Goal: Task Accomplishment & Management: Manage account settings

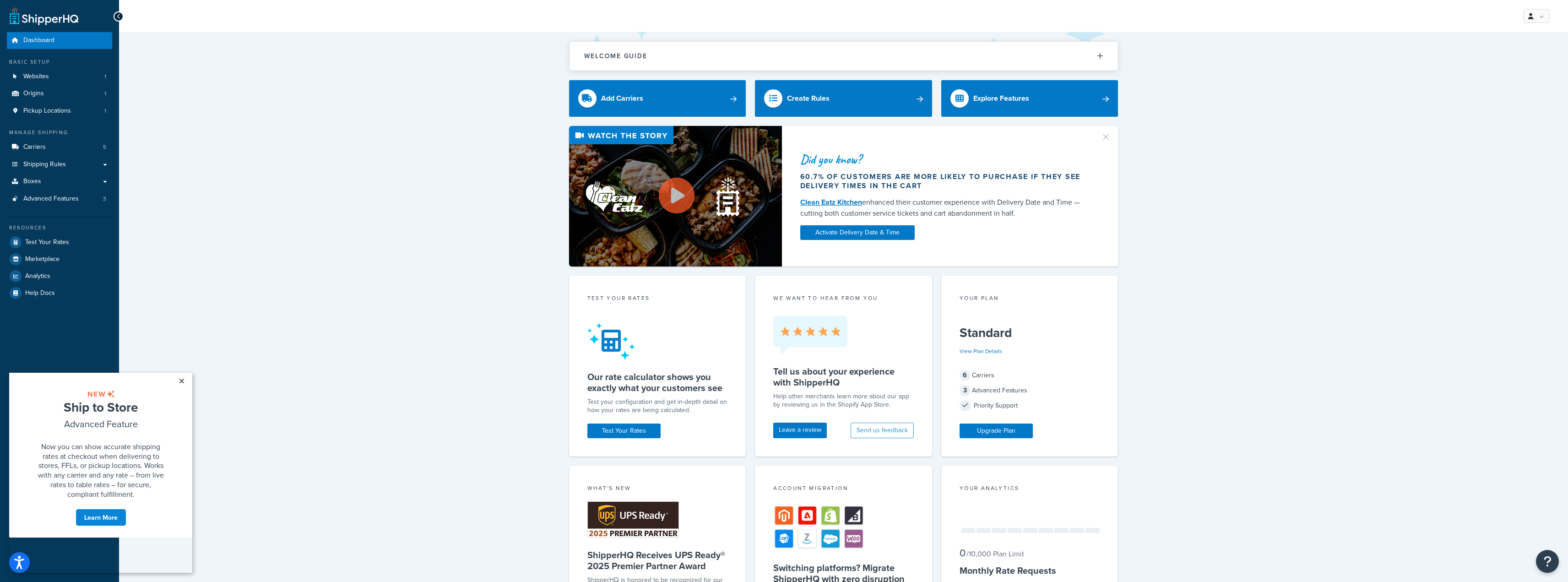
click at [183, 380] on link "×" at bounding box center [182, 381] width 16 height 17
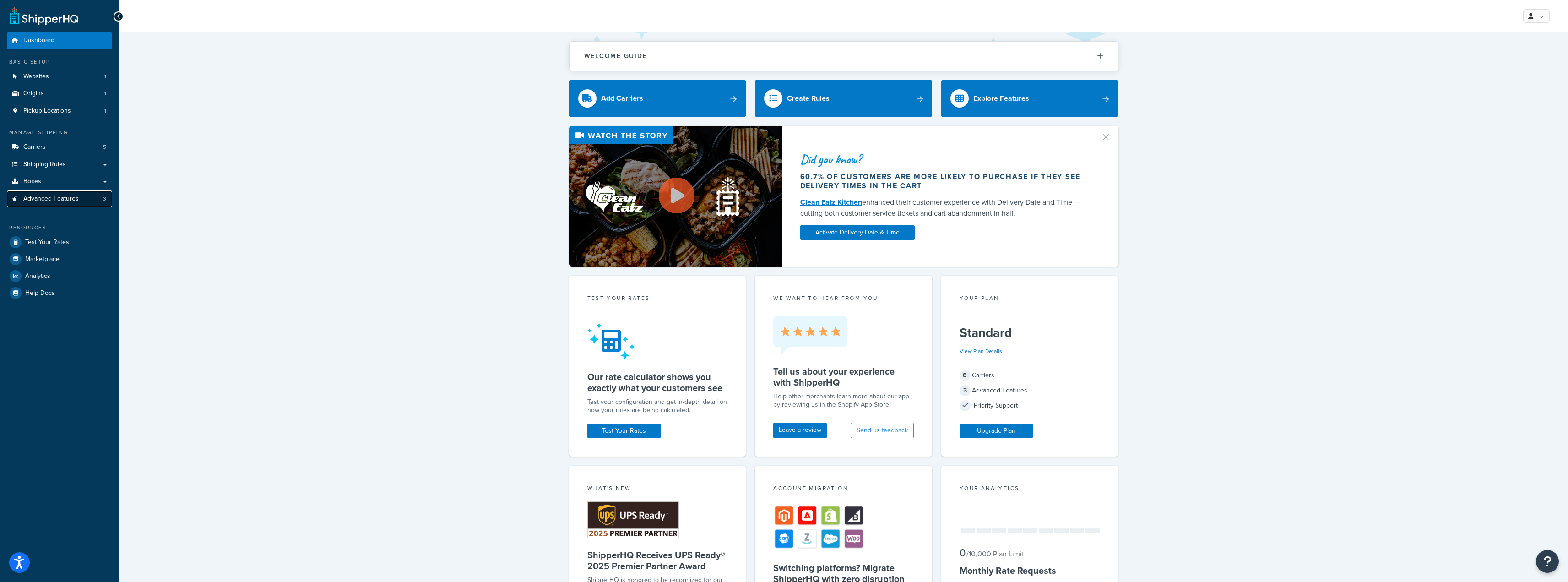
click at [68, 201] on span "Advanced Features" at bounding box center [51, 199] width 56 height 8
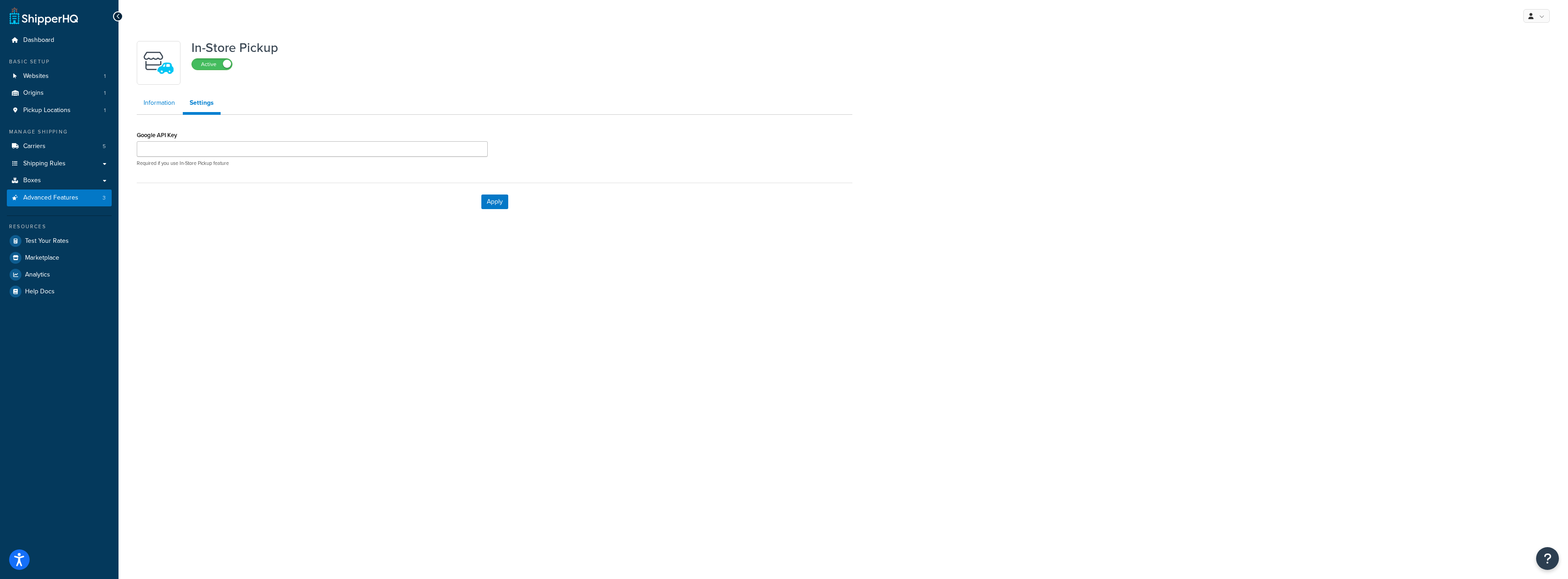
click at [164, 104] on link "Information" at bounding box center [159, 103] width 45 height 18
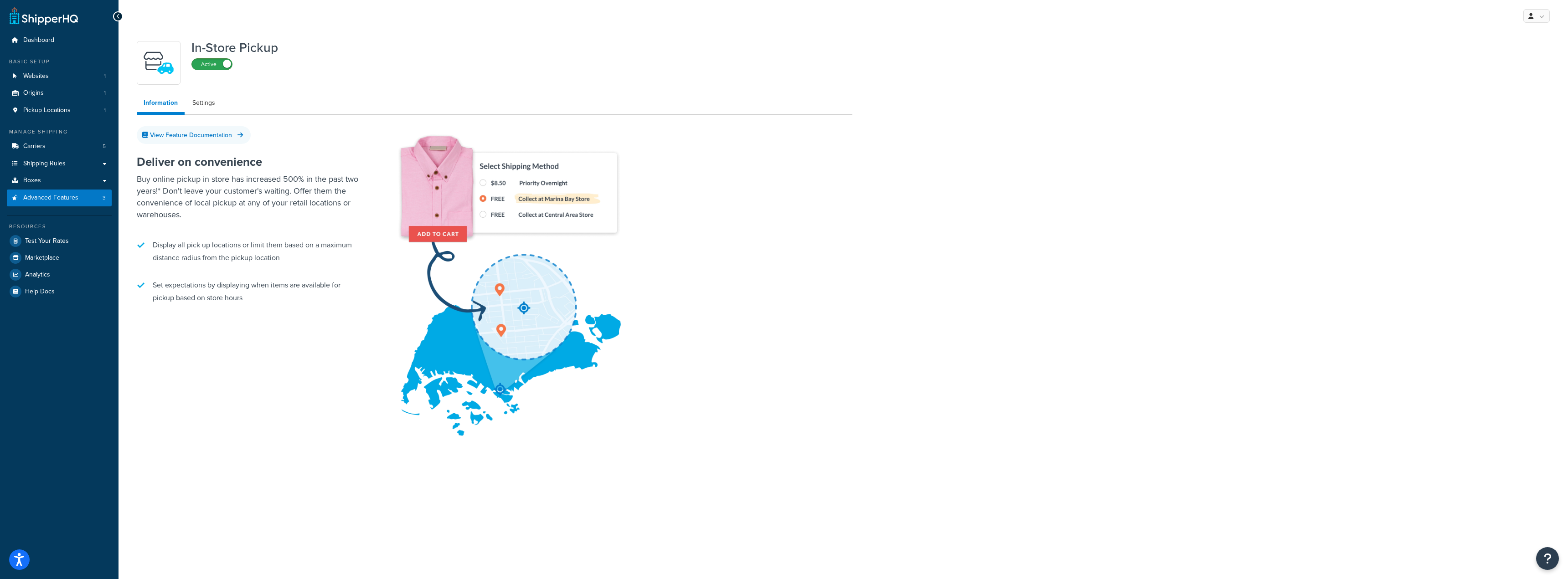
click at [214, 61] on label "Active" at bounding box center [212, 64] width 40 height 11
click at [55, 181] on span "Advanced Features" at bounding box center [51, 181] width 55 height 8
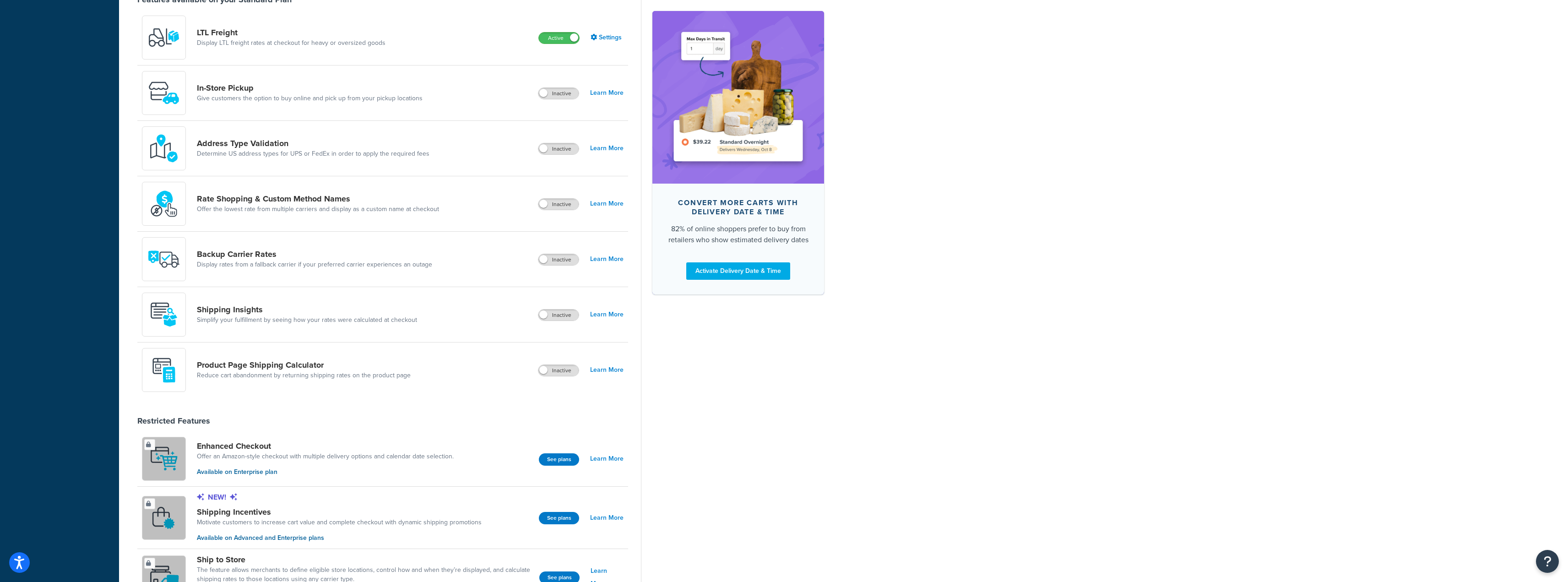
scroll to position [229, 0]
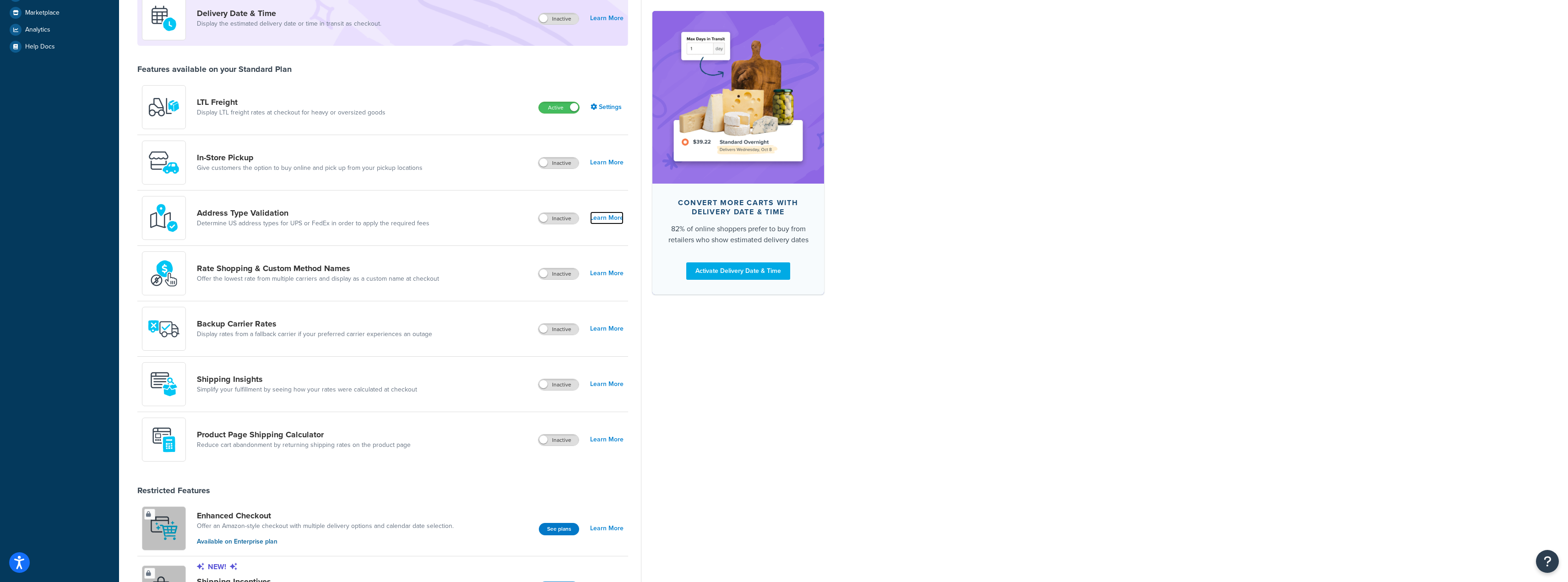
click at [598, 218] on link "Learn More" at bounding box center [606, 218] width 34 height 13
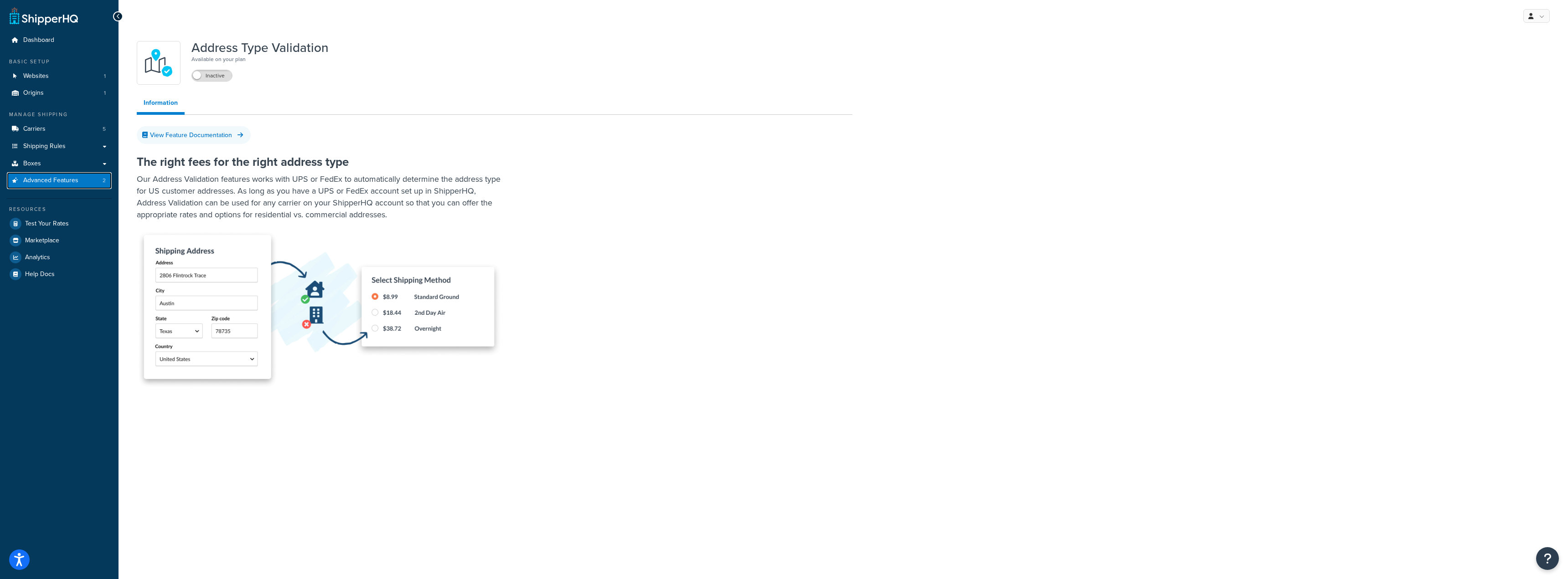
click at [77, 184] on span "Advanced Features" at bounding box center [51, 181] width 55 height 8
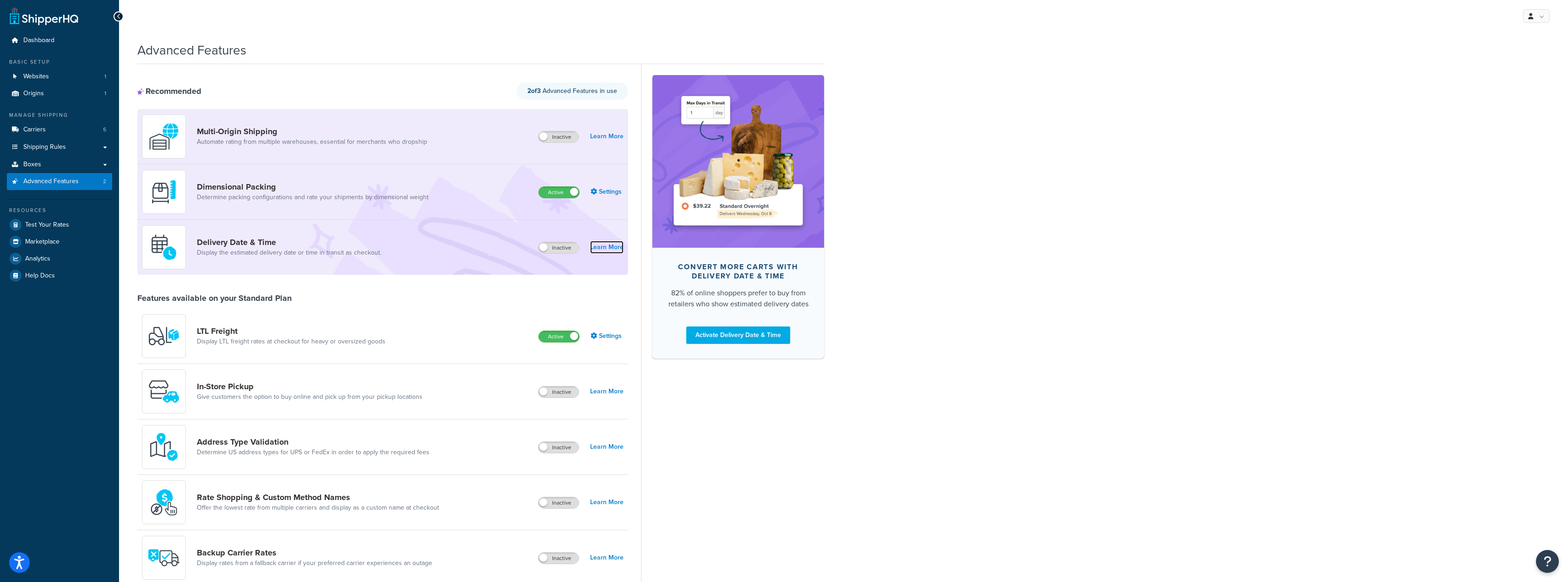
click at [606, 245] on link "Learn More" at bounding box center [606, 247] width 34 height 13
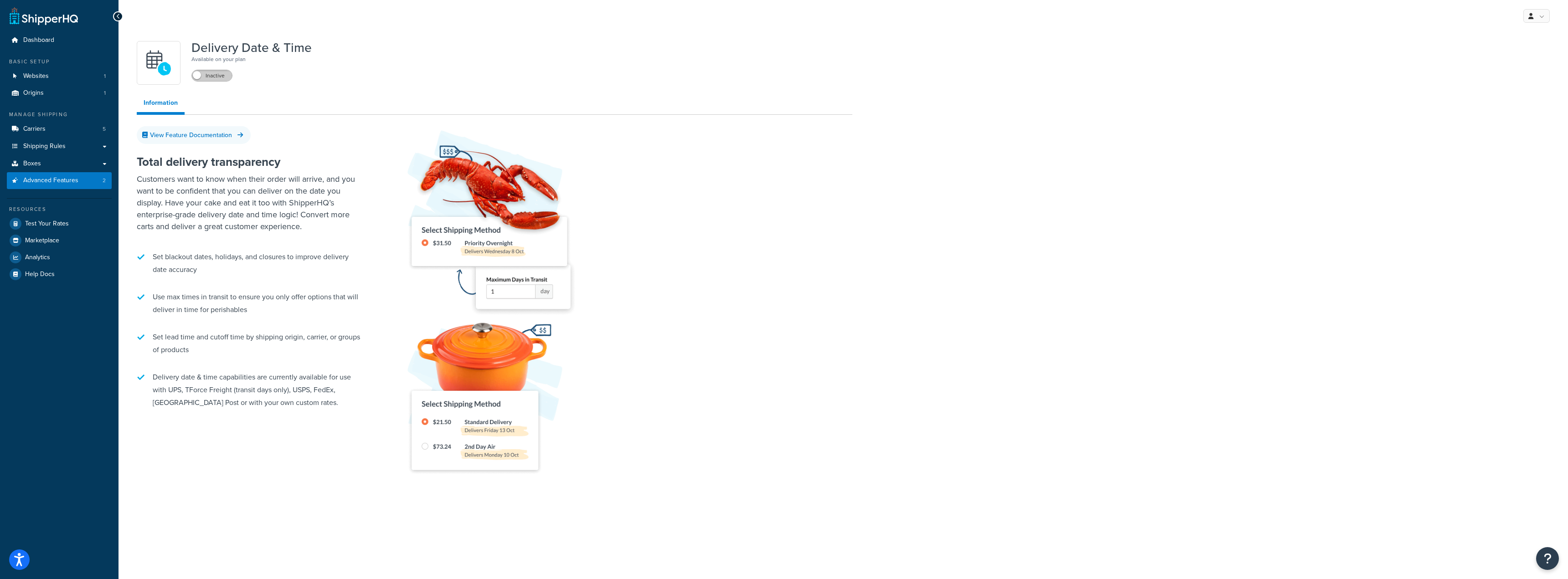
click at [208, 74] on label "Inactive" at bounding box center [212, 75] width 40 height 11
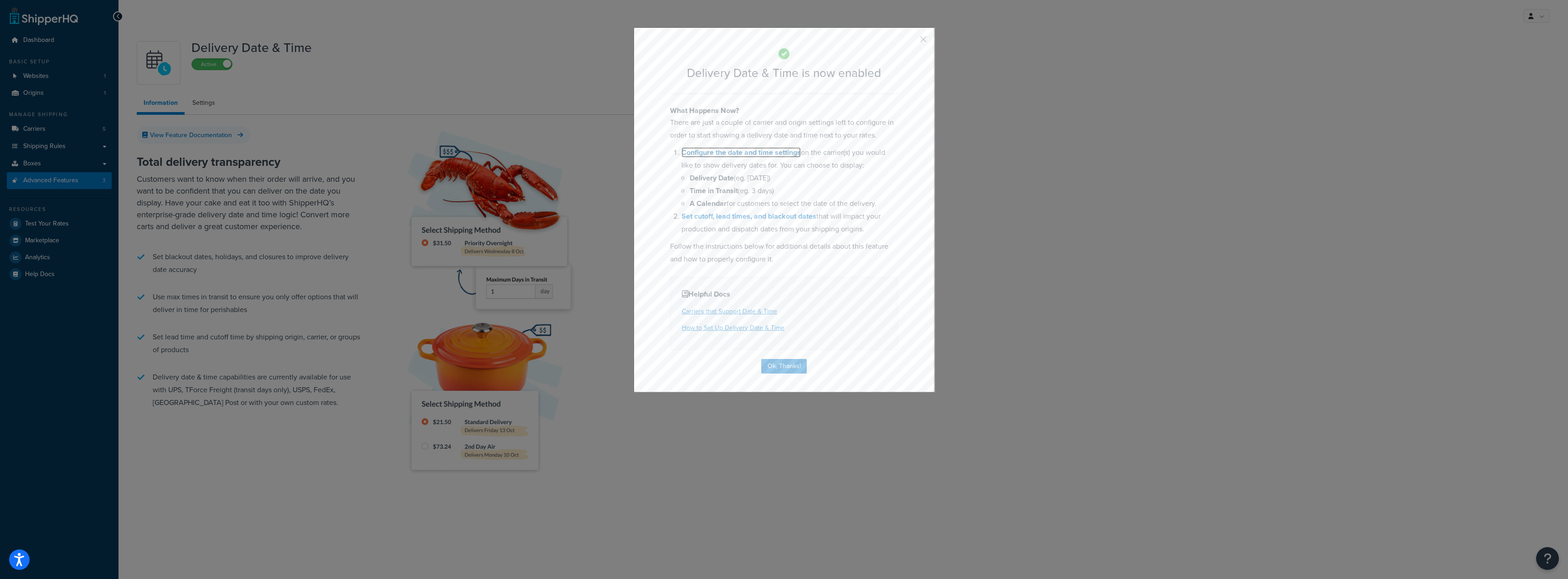
click at [754, 153] on link "Configure the date and time settings" at bounding box center [741, 152] width 119 height 10
click at [785, 366] on button "Ok, Thanks!" at bounding box center [784, 366] width 46 height 15
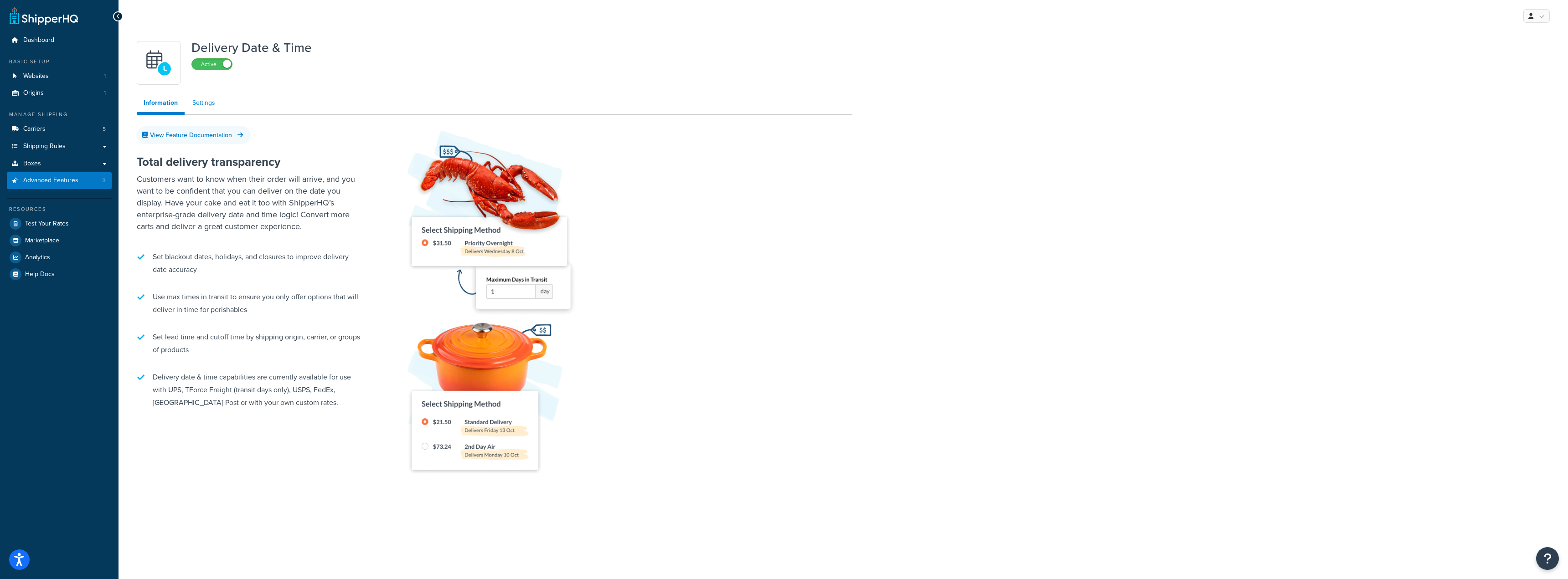
click at [204, 107] on link "Settings" at bounding box center [204, 103] width 37 height 18
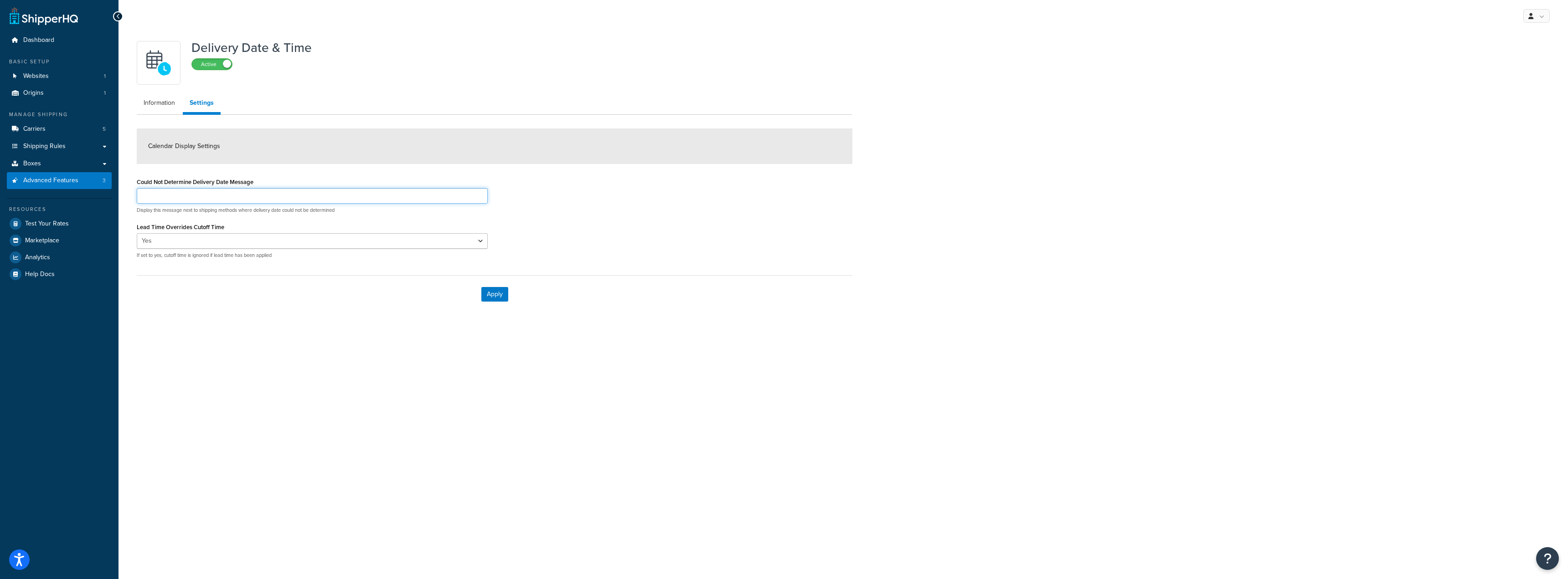
click at [221, 195] on input "Could Not Determine Delivery Date Message" at bounding box center [312, 195] width 351 height 15
click at [161, 104] on link "Information" at bounding box center [159, 103] width 45 height 18
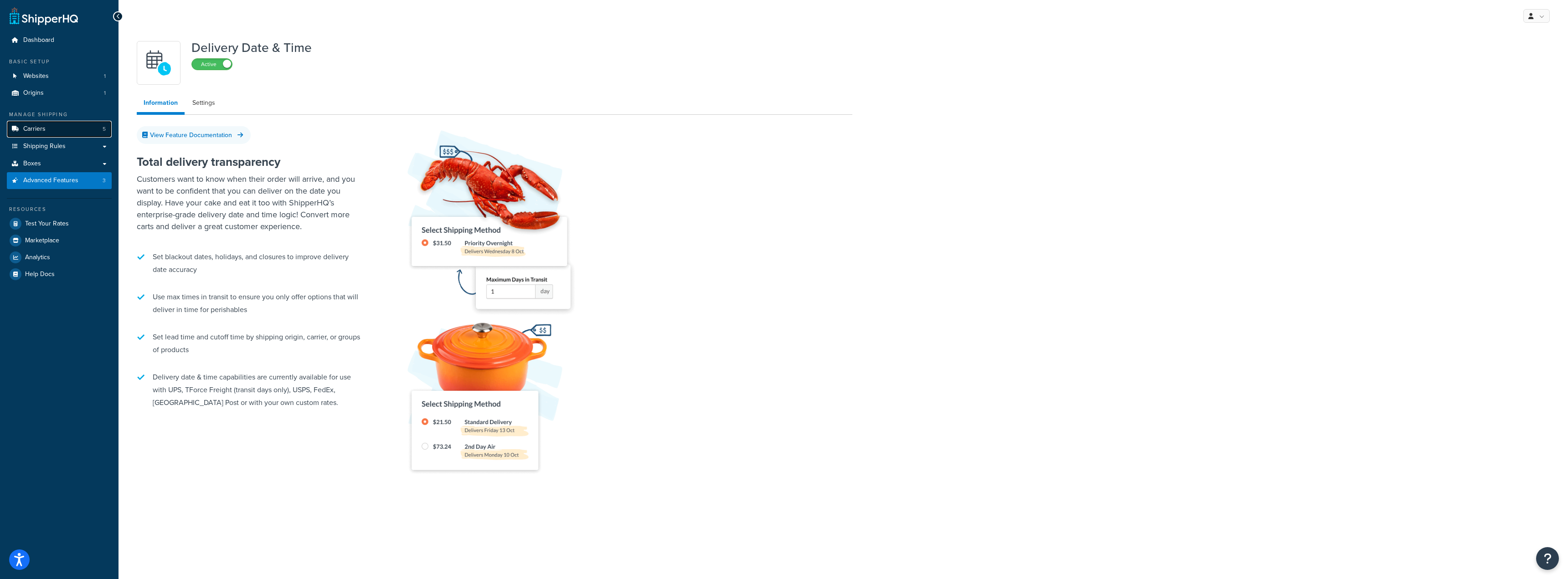
click at [58, 127] on link "Carriers 5" at bounding box center [59, 129] width 105 height 17
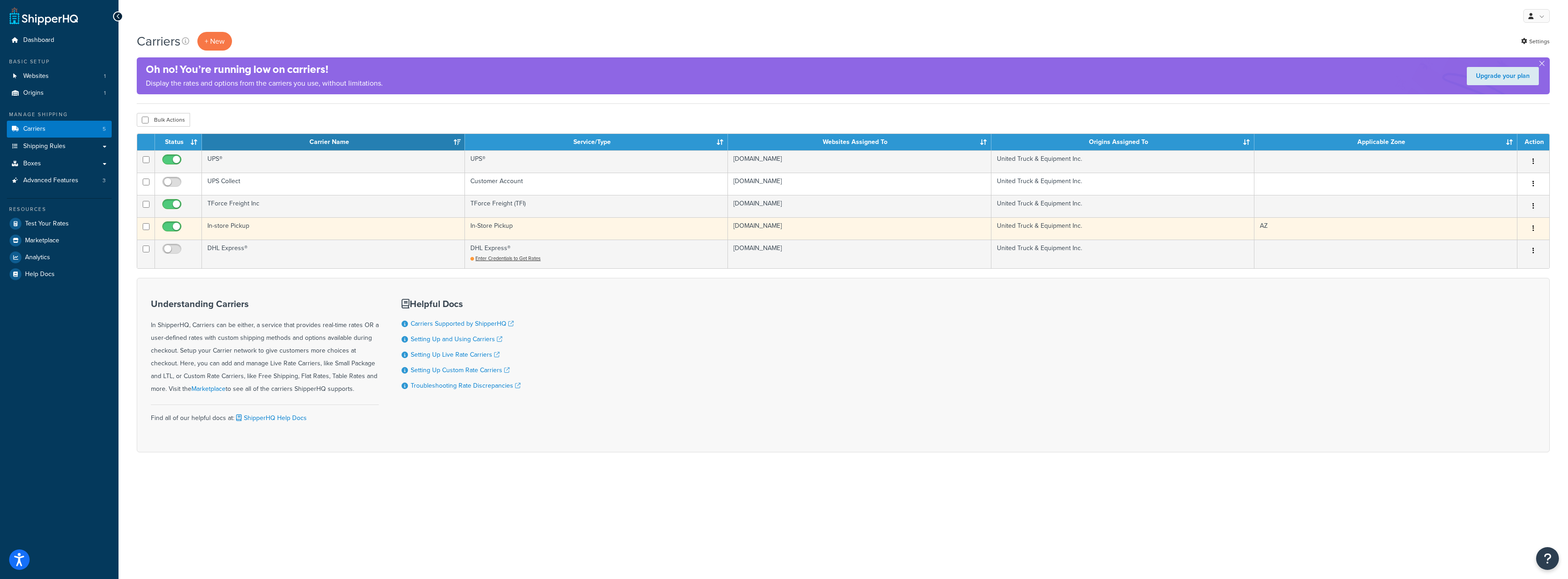
click at [172, 226] on input "checkbox" at bounding box center [173, 229] width 25 height 12
checkbox input "false"
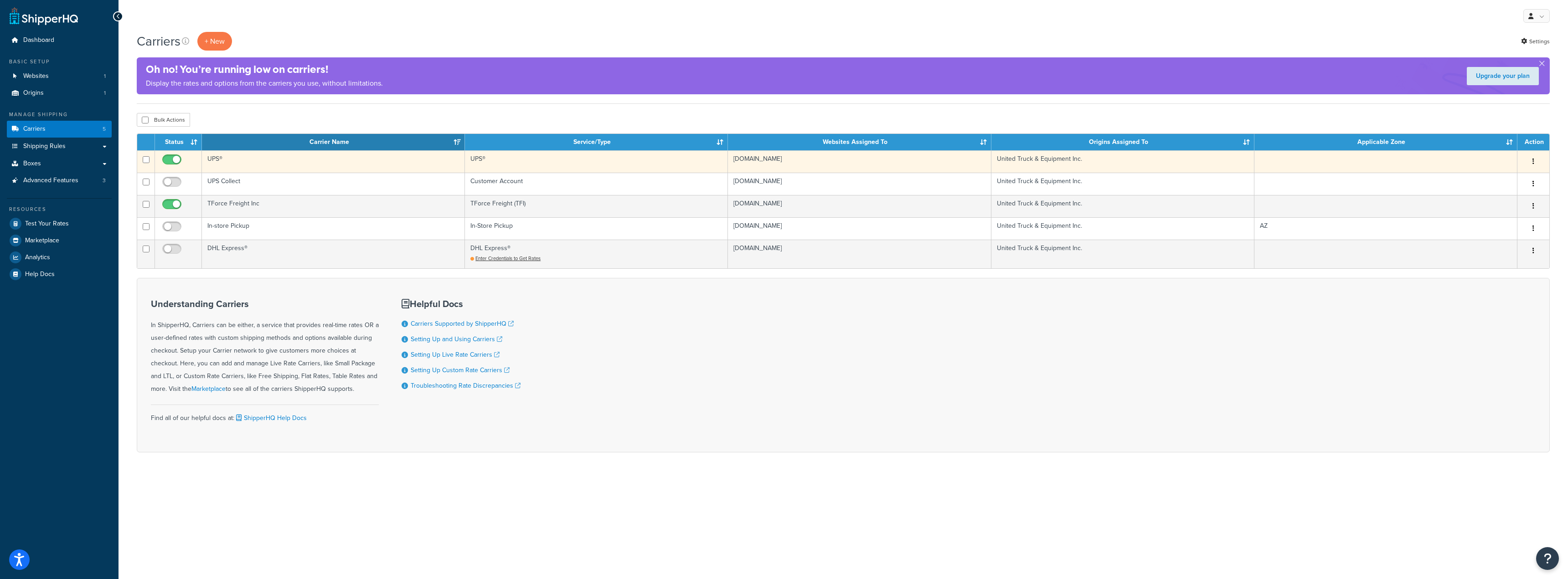
click at [225, 162] on td "UPS®" at bounding box center [334, 161] width 263 height 23
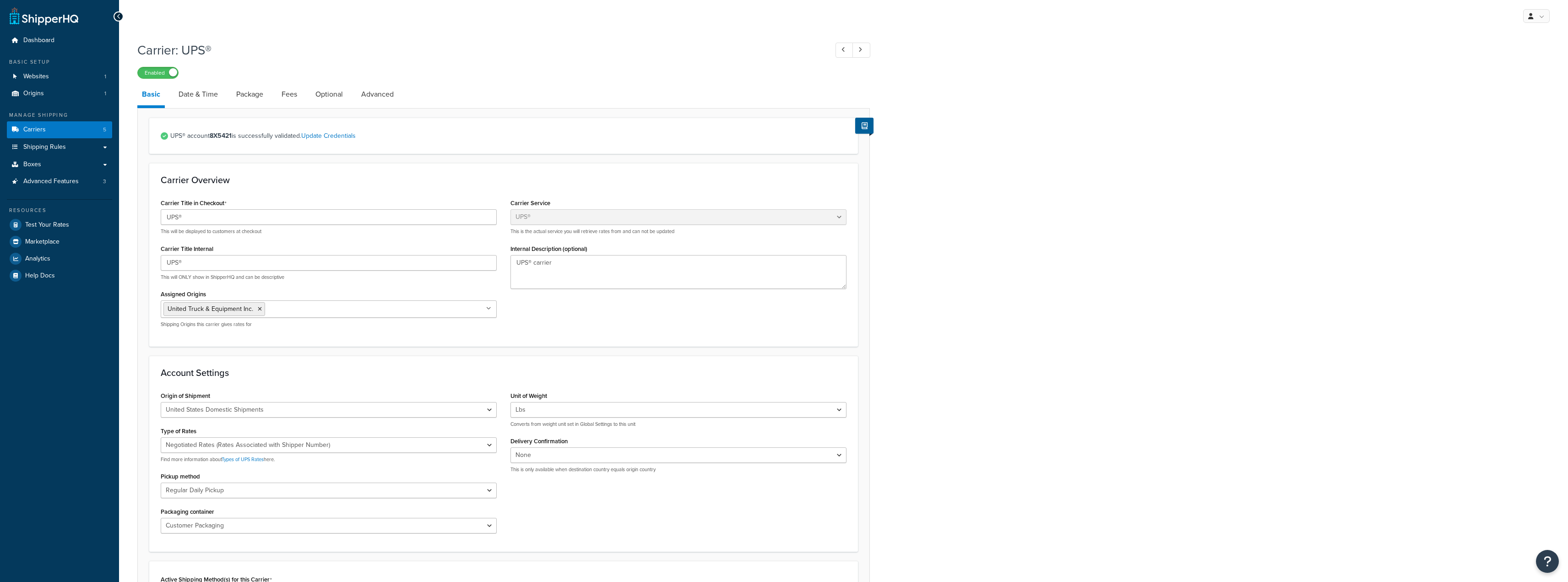
select select "ups"
click at [191, 101] on link "Date & Time" at bounding box center [198, 94] width 48 height 22
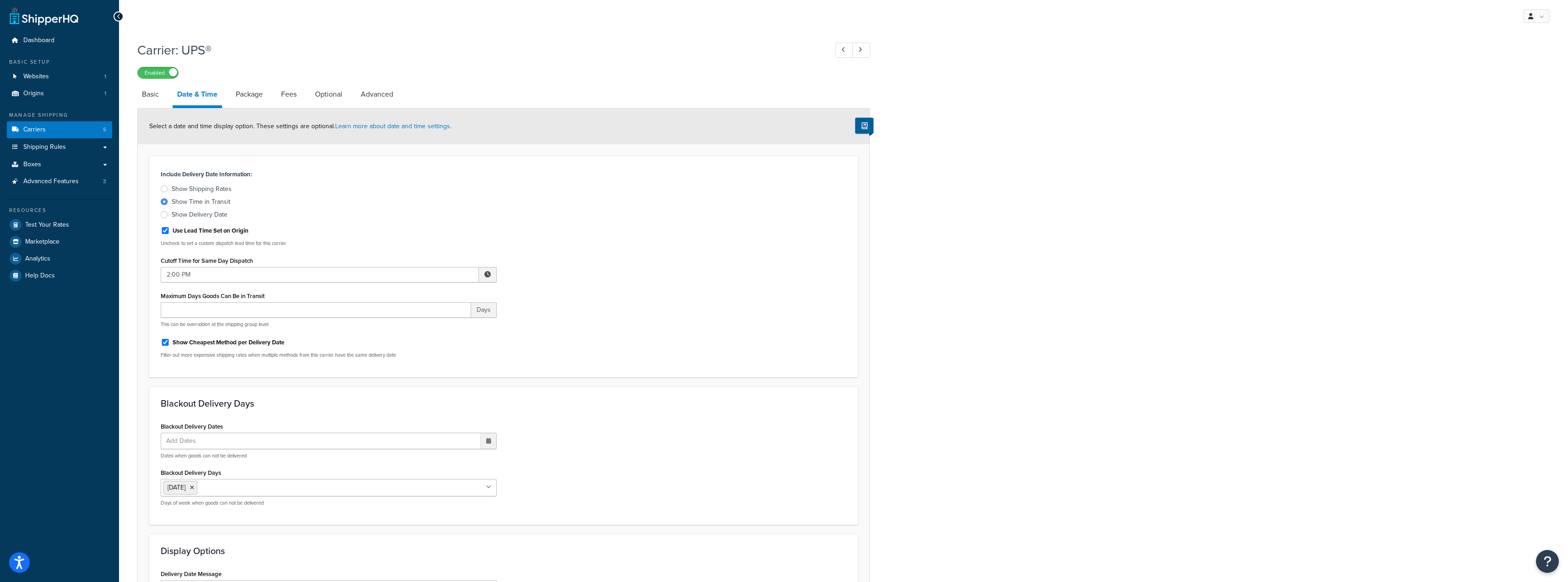
click at [164, 216] on div at bounding box center [164, 214] width 7 height 7
click at [0, 0] on input "Show Delivery Date" at bounding box center [0, 0] width 0 height 0
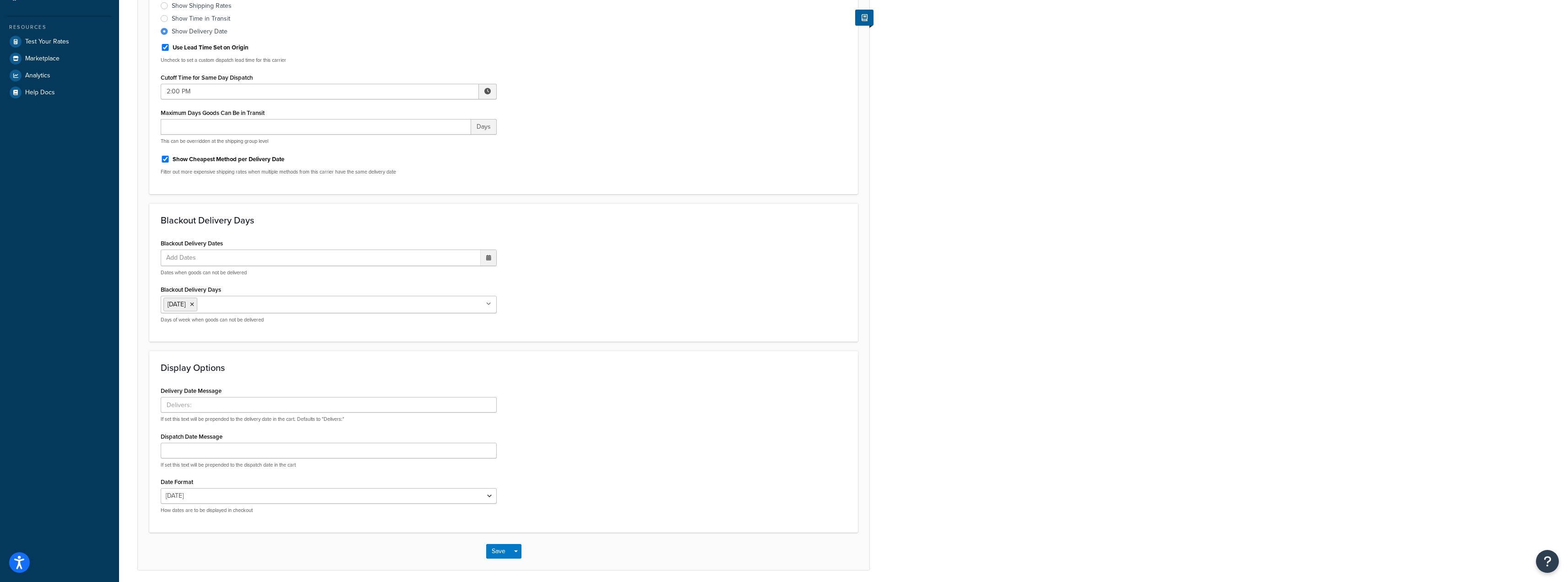
scroll to position [219, 0]
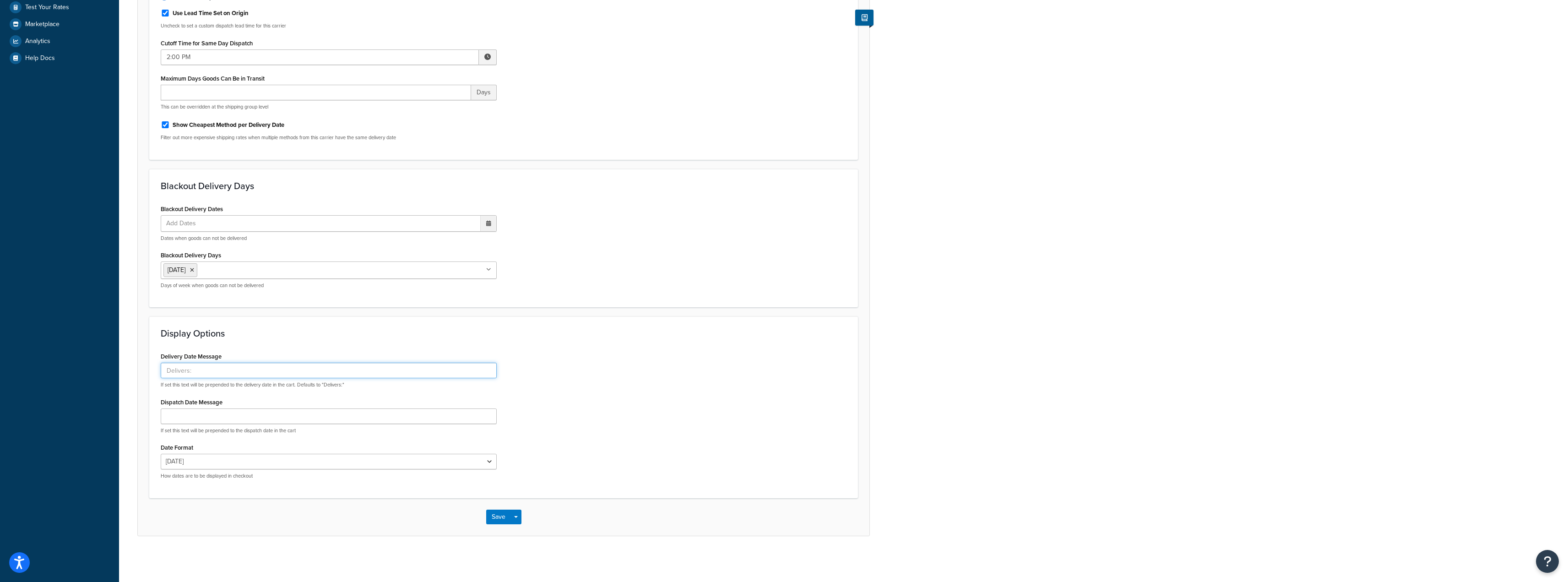
click at [206, 368] on input "Delivery Date Message" at bounding box center [329, 370] width 336 height 15
click at [230, 462] on select "Fri, Aug 29 8/29/2025 Aug 29, 2025 Fri, Aug 29, 2025 Fri, 8/29/2025 Aug 29 Fri,…" at bounding box center [329, 461] width 336 height 15
click at [228, 492] on div "Display Options Delivery Date Message If set this text will be prepended to the…" at bounding box center [503, 407] width 709 height 182
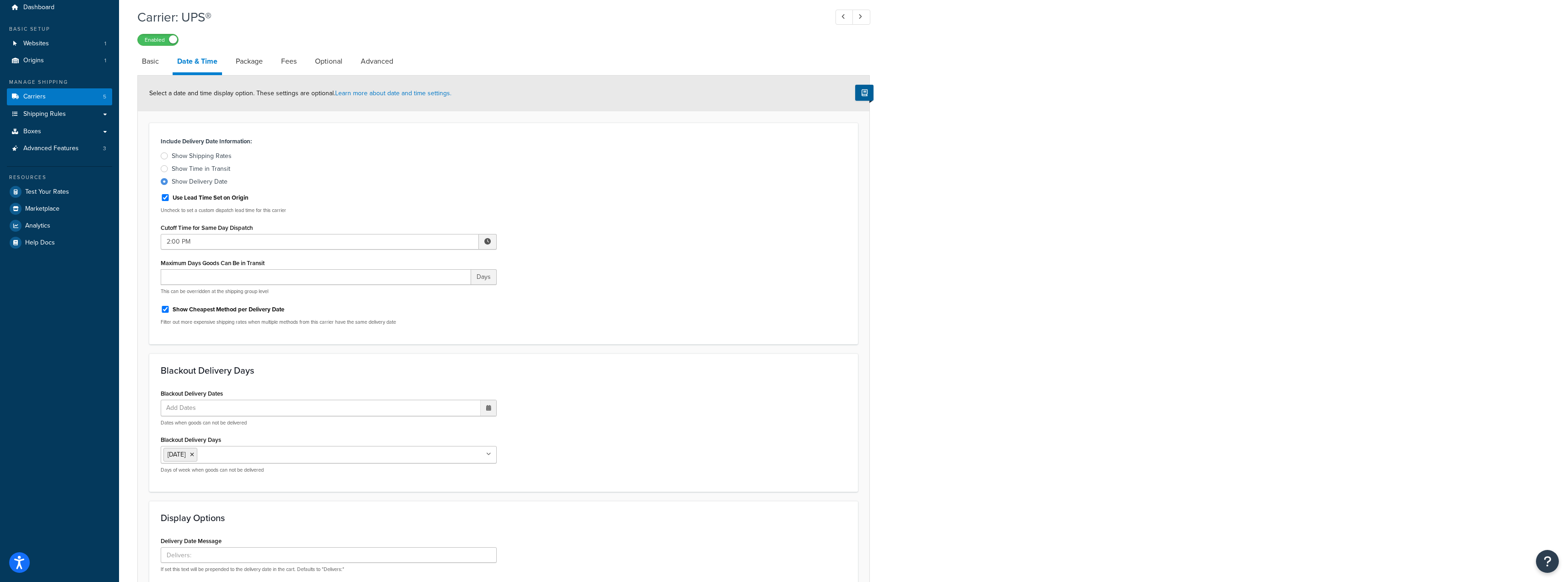
scroll to position [0, 0]
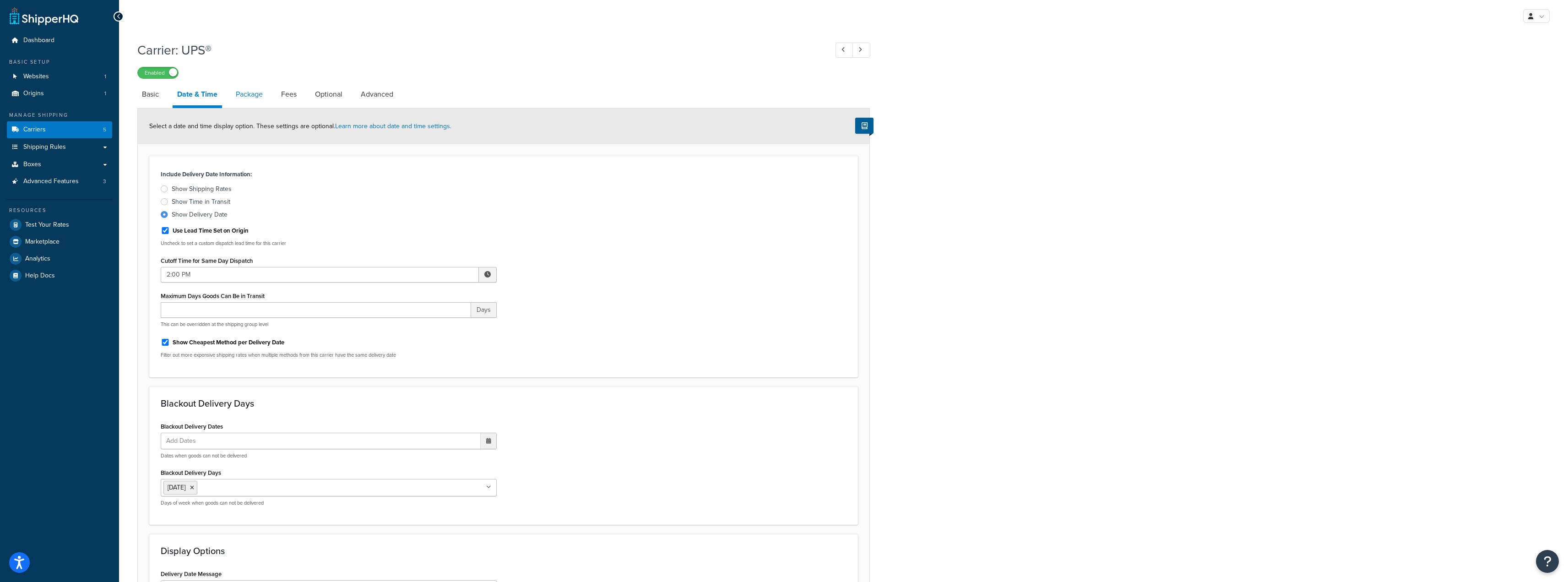
click at [250, 96] on link "Package" at bounding box center [249, 94] width 36 height 22
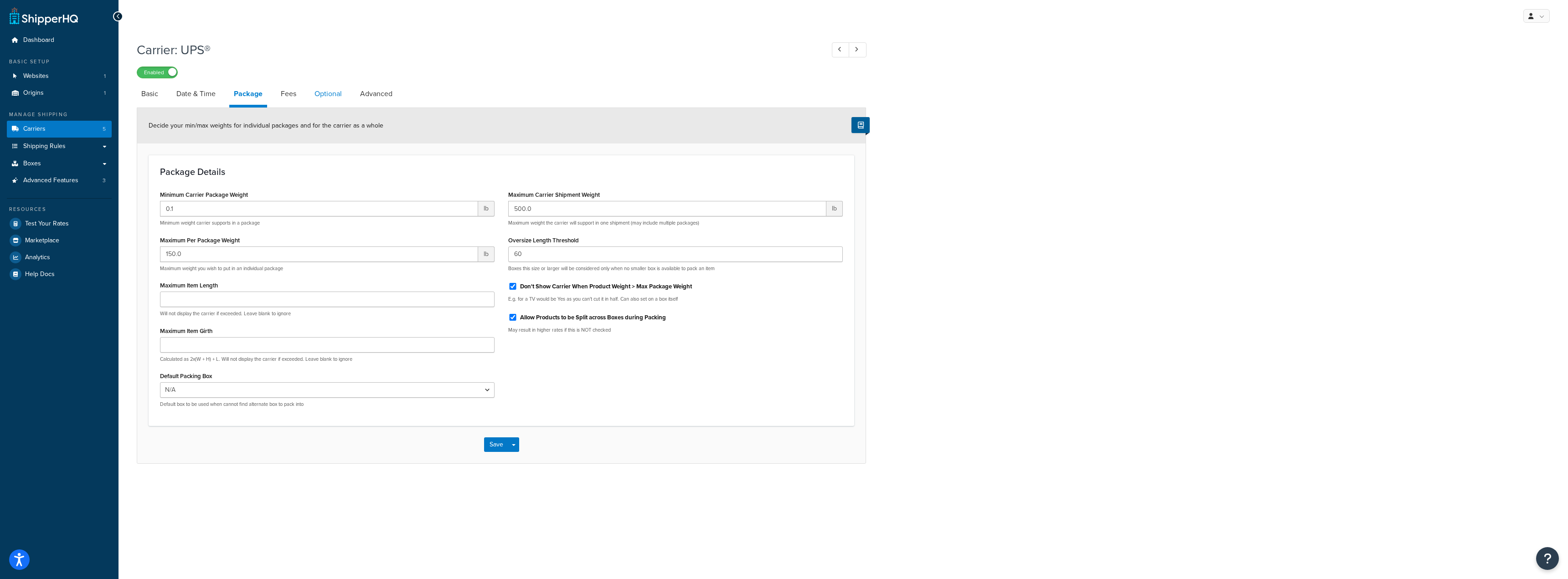
click at [330, 97] on link "Optional" at bounding box center [328, 94] width 37 height 22
select select "business"
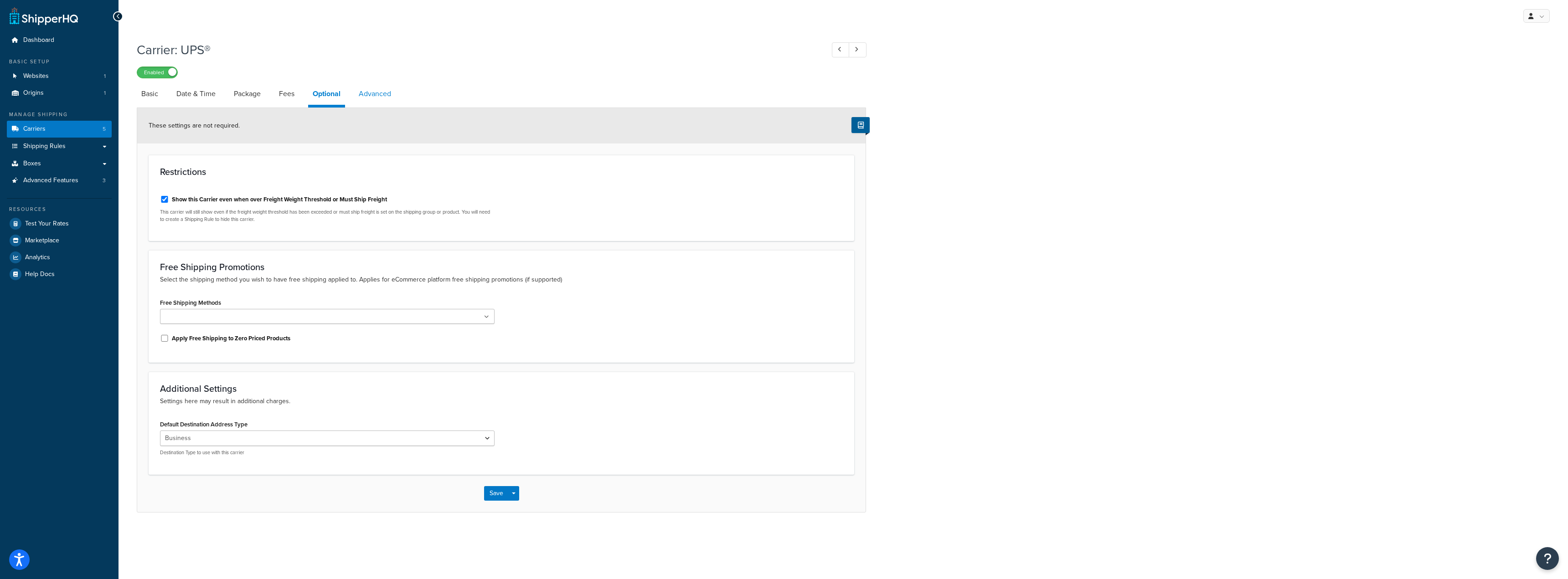
click at [380, 99] on link "Advanced" at bounding box center [375, 94] width 41 height 22
select select "false"
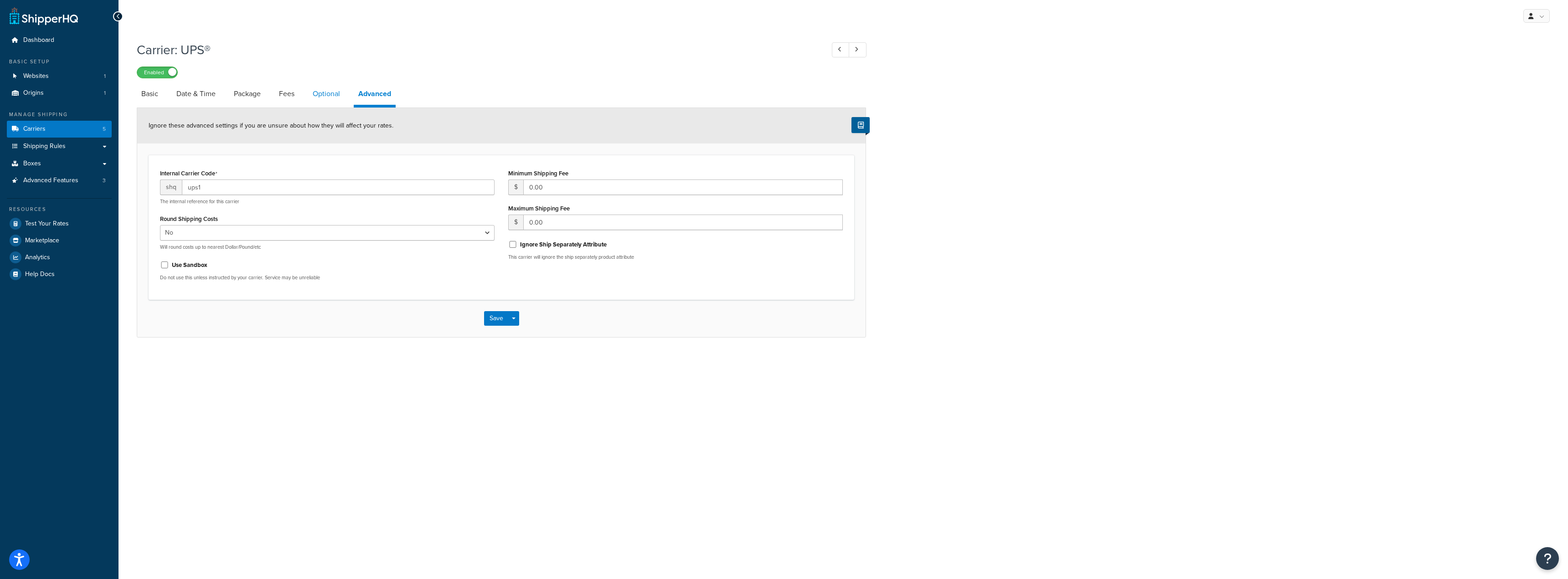
click at [326, 92] on link "Optional" at bounding box center [326, 94] width 37 height 22
select select "business"
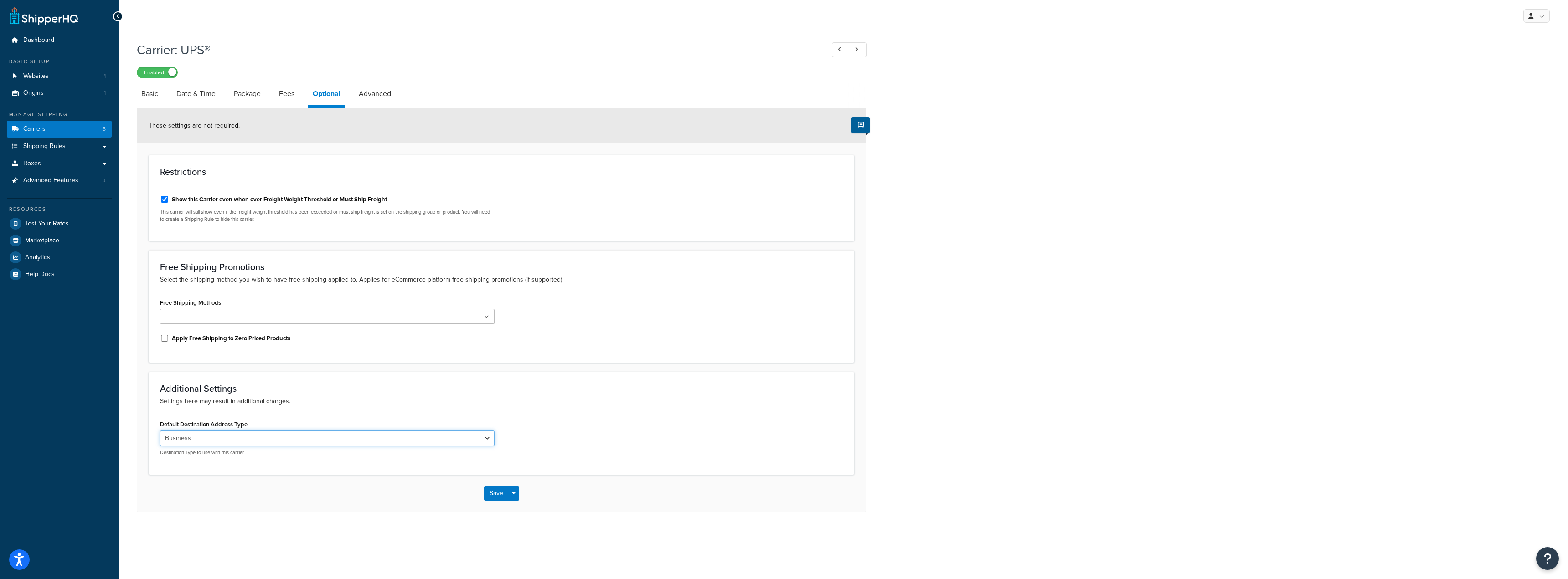
click at [253, 440] on select "Residential Business" at bounding box center [327, 438] width 335 height 15
click at [331, 397] on p "Settings here may result in additional charges." at bounding box center [502, 401] width 683 height 10
click at [152, 100] on link "Basic" at bounding box center [150, 94] width 26 height 22
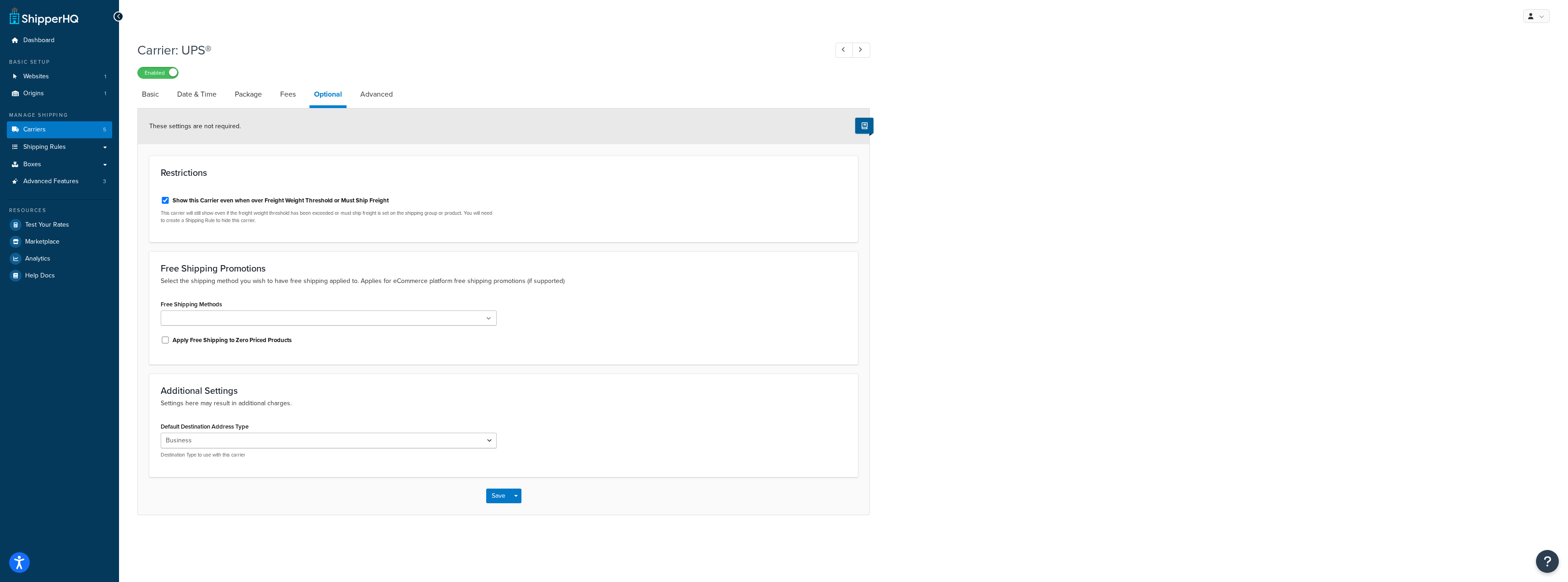
select select "ups"
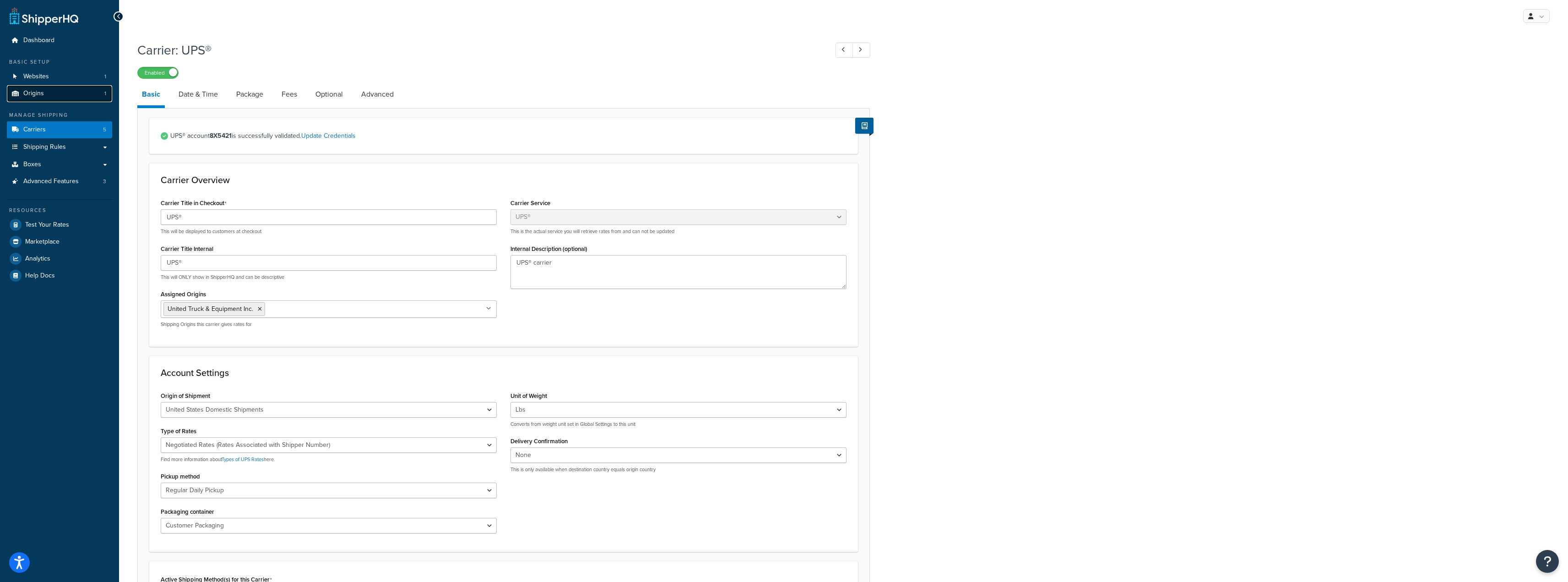
click at [55, 93] on link "Origins 1" at bounding box center [59, 94] width 105 height 17
click at [197, 101] on link "Date & Time" at bounding box center [198, 94] width 48 height 22
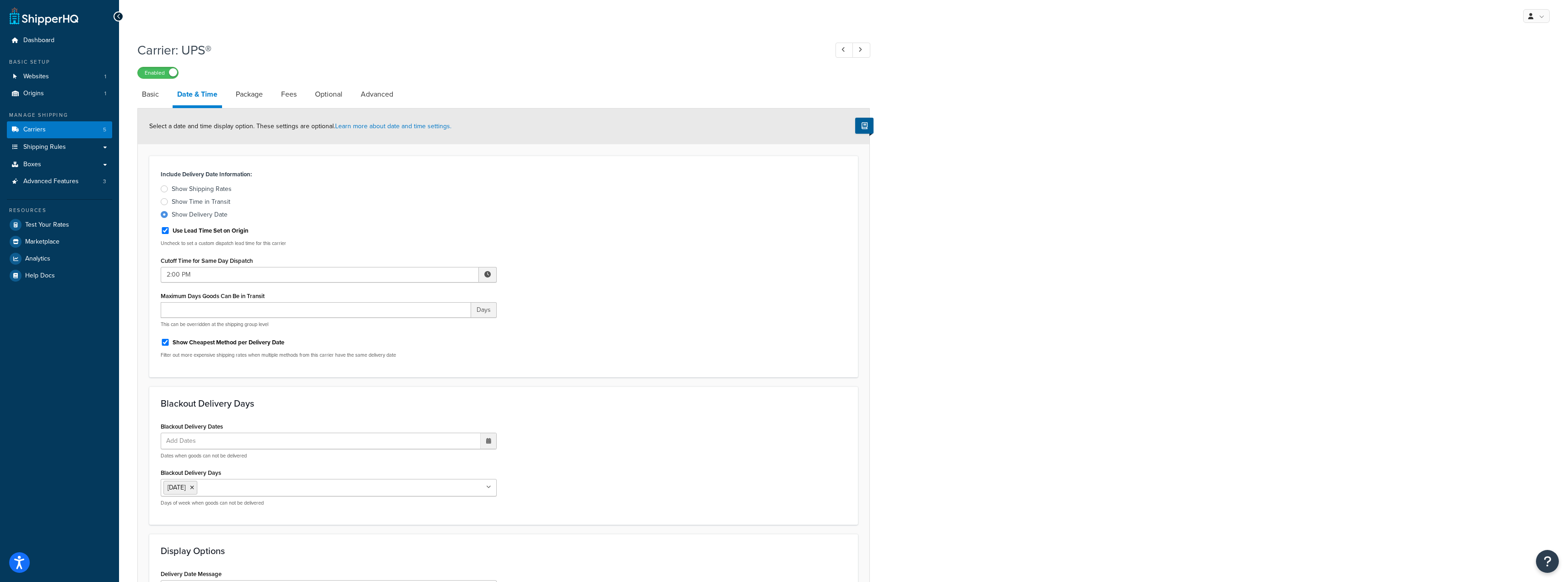
click at [178, 189] on div "Show Shipping Rates" at bounding box center [202, 189] width 60 height 9
click at [0, 0] on input "Show Shipping Rates" at bounding box center [0, 0] width 0 height 0
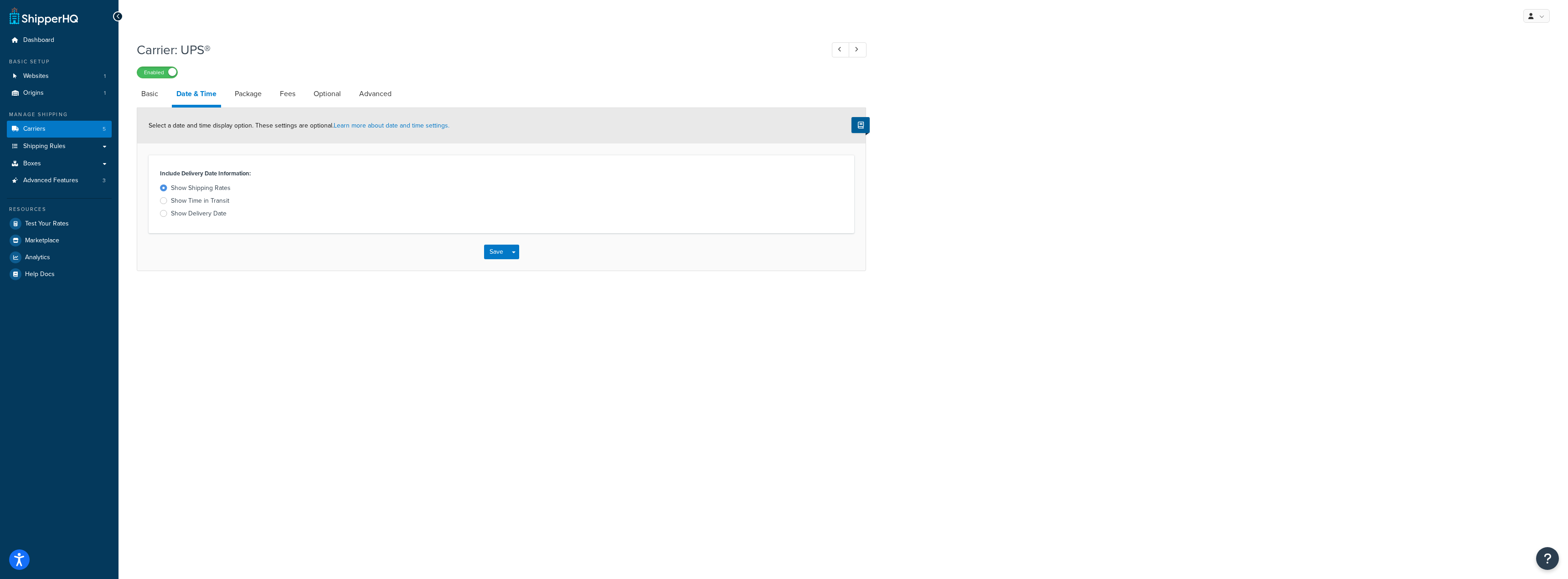
click at [184, 217] on div "Show Delivery Date" at bounding box center [198, 213] width 55 height 9
click at [0, 0] on input "Show Delivery Date" at bounding box center [0, 0] width 0 height 0
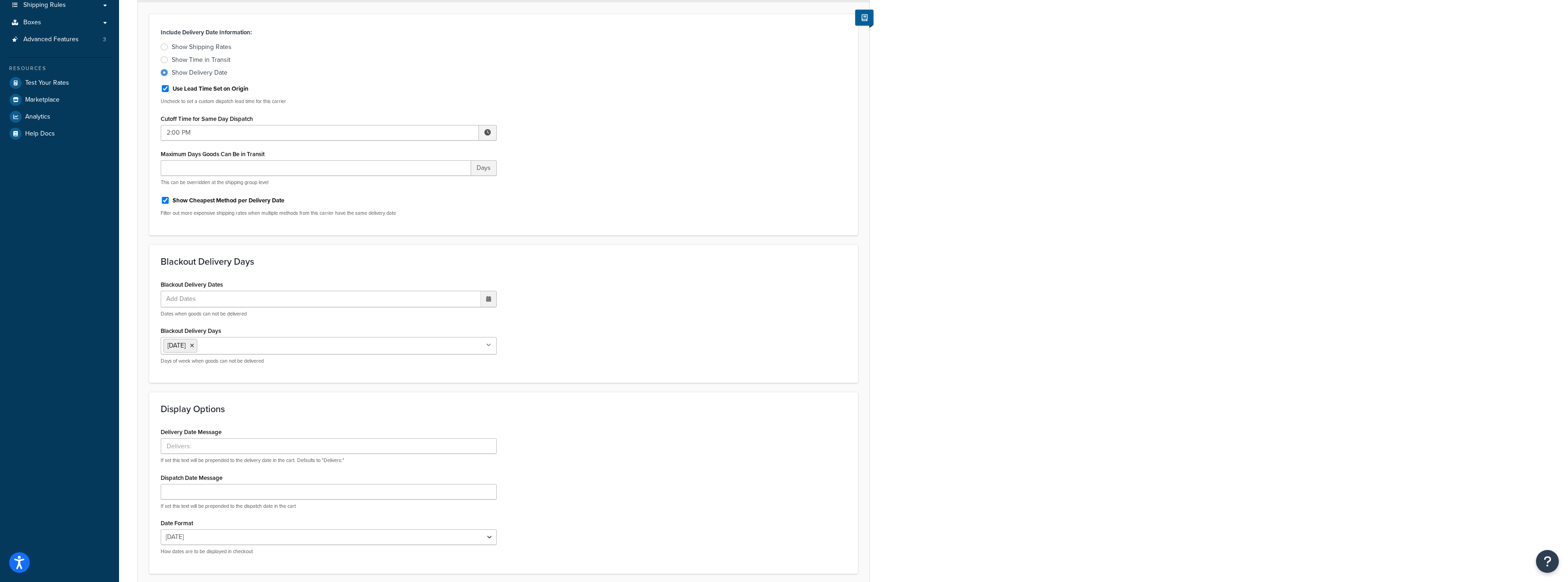
scroll to position [219, 0]
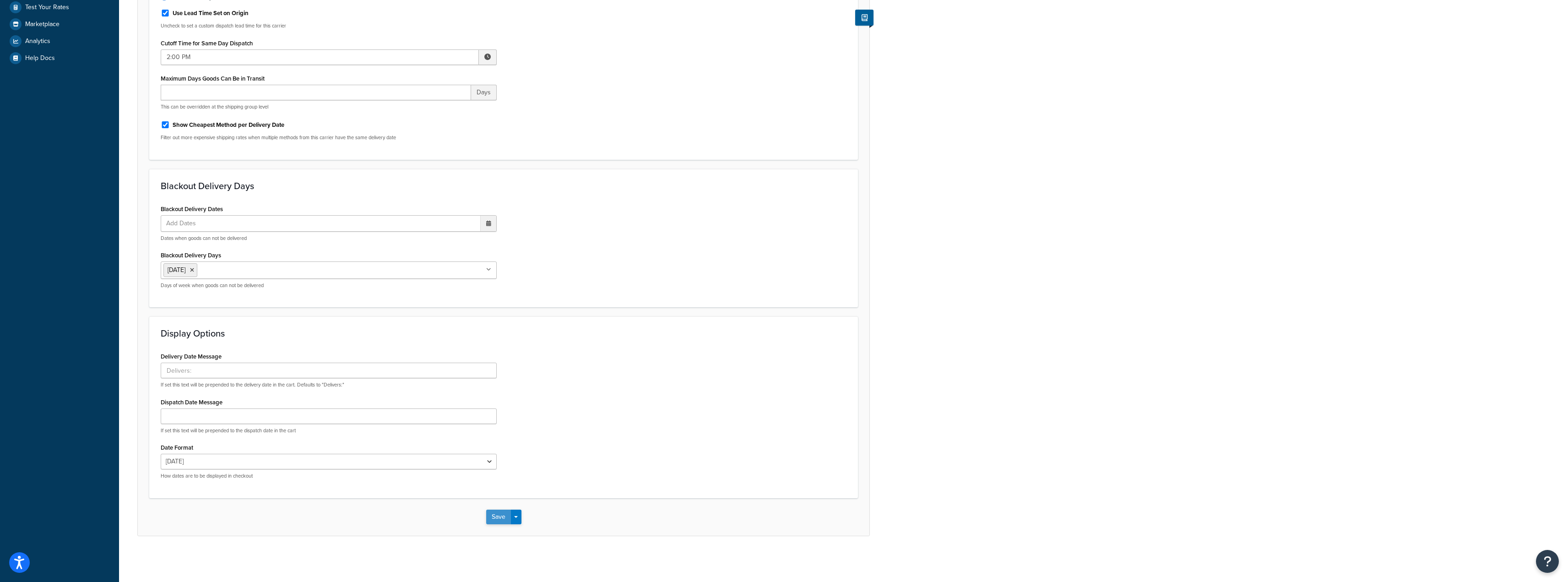
click at [504, 520] on button "Save" at bounding box center [498, 517] width 24 height 15
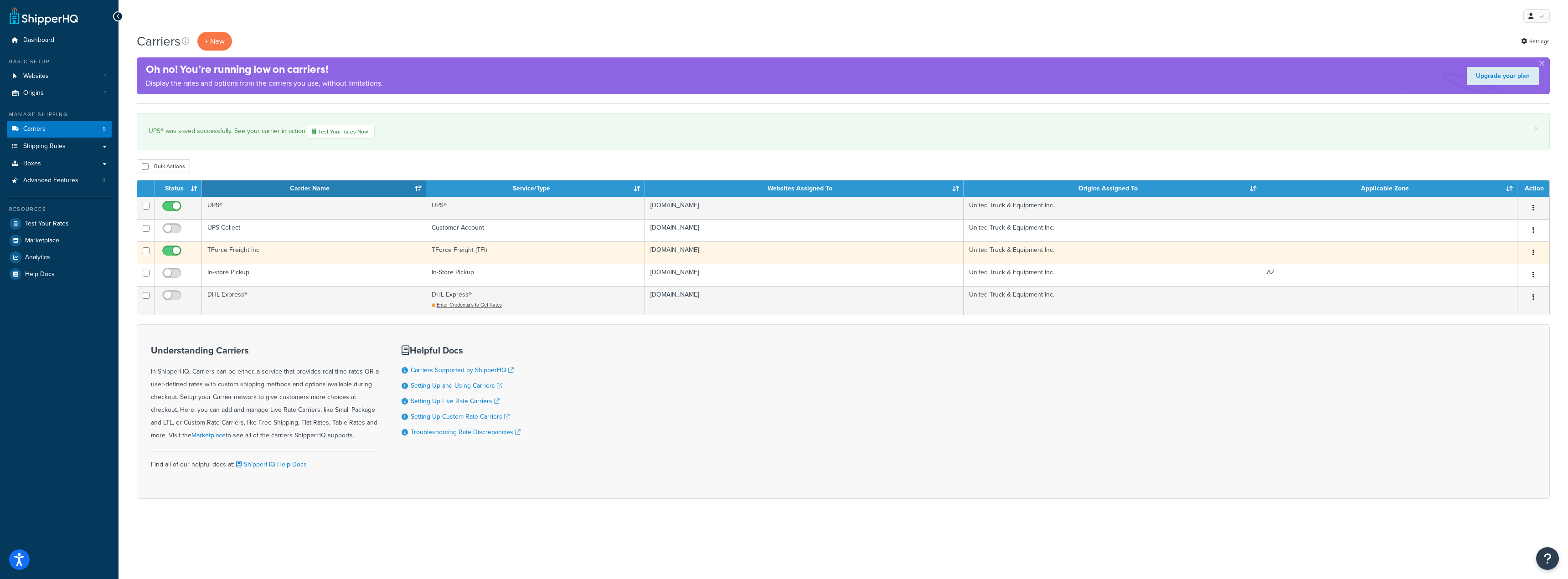
click at [236, 250] on td "TForce Freight Inc" at bounding box center [314, 252] width 224 height 23
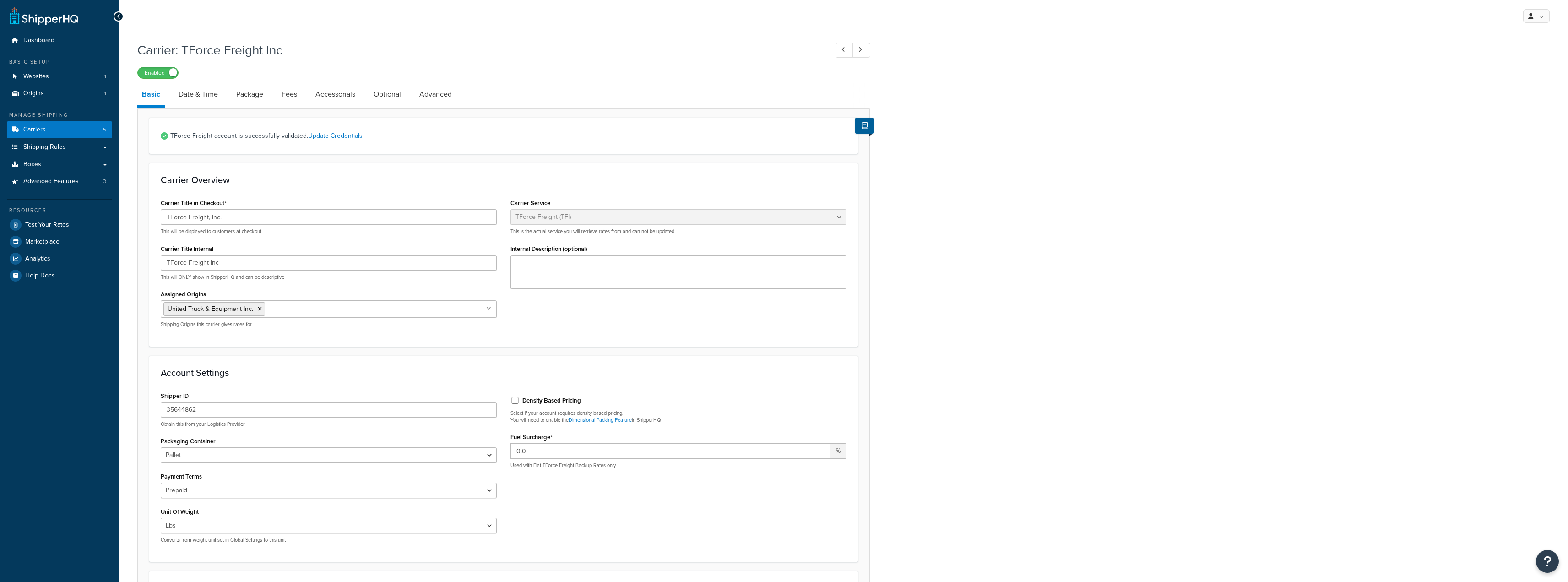
select select "upsFreight"
click at [203, 95] on link "Date & Time" at bounding box center [198, 94] width 48 height 22
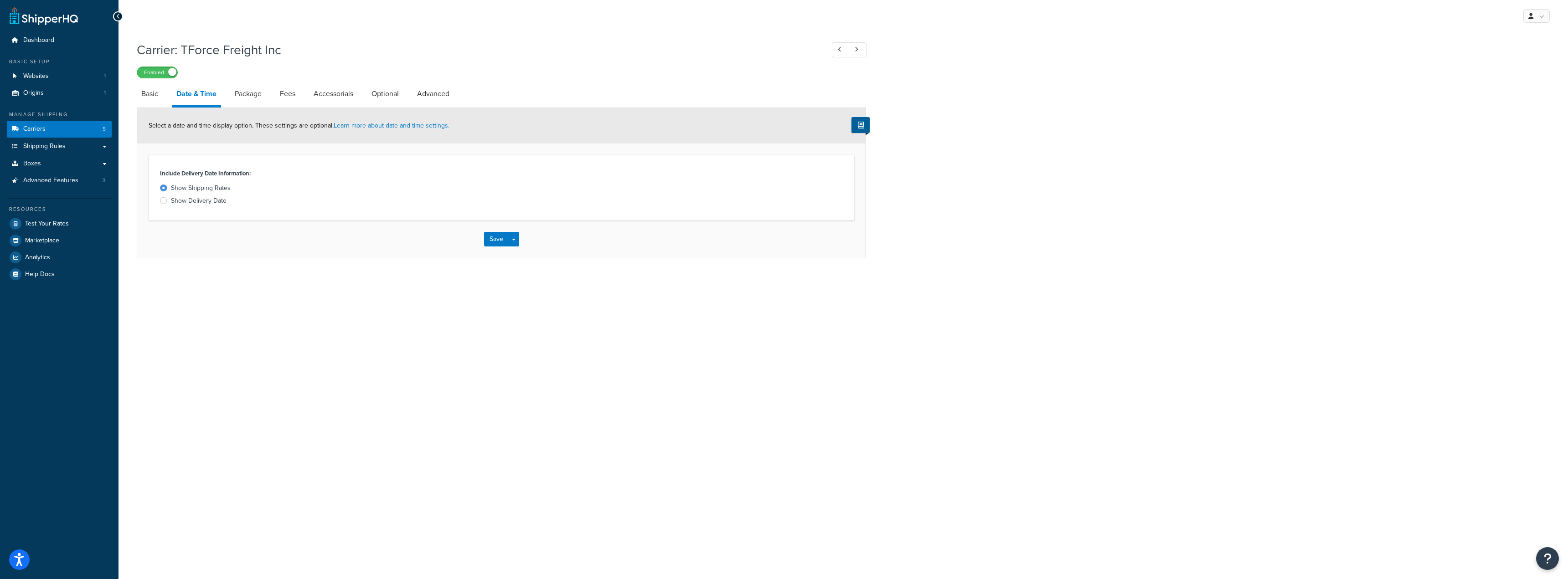
click at [181, 200] on div "Show Delivery Date" at bounding box center [198, 201] width 55 height 9
click at [0, 0] on input "Show Delivery Date" at bounding box center [0, 0] width 0 height 0
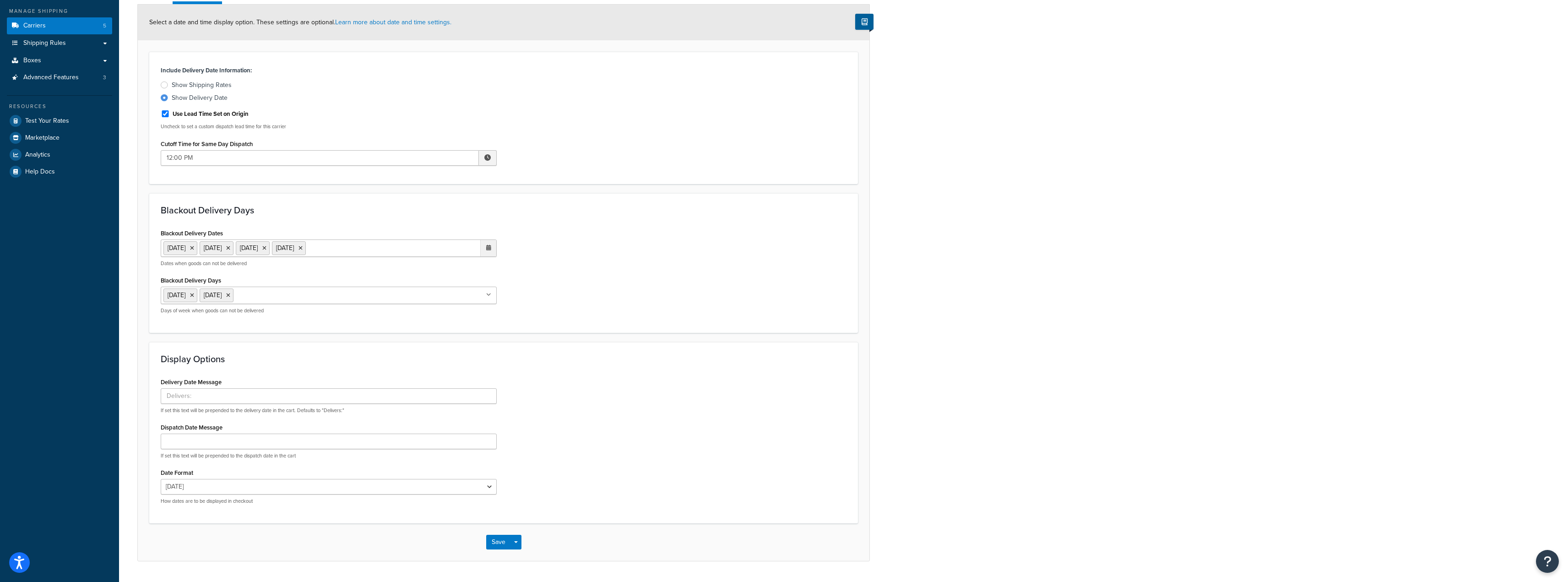
scroll to position [130, 0]
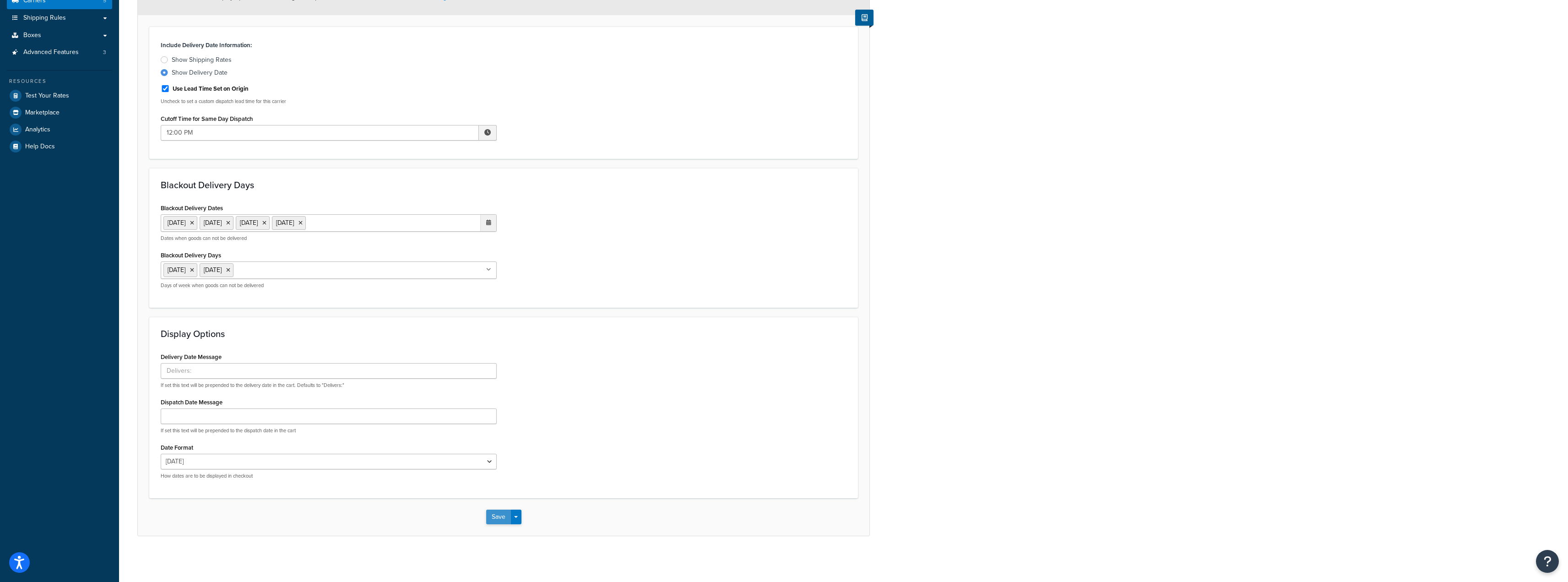
click at [491, 514] on button "Save" at bounding box center [498, 517] width 24 height 15
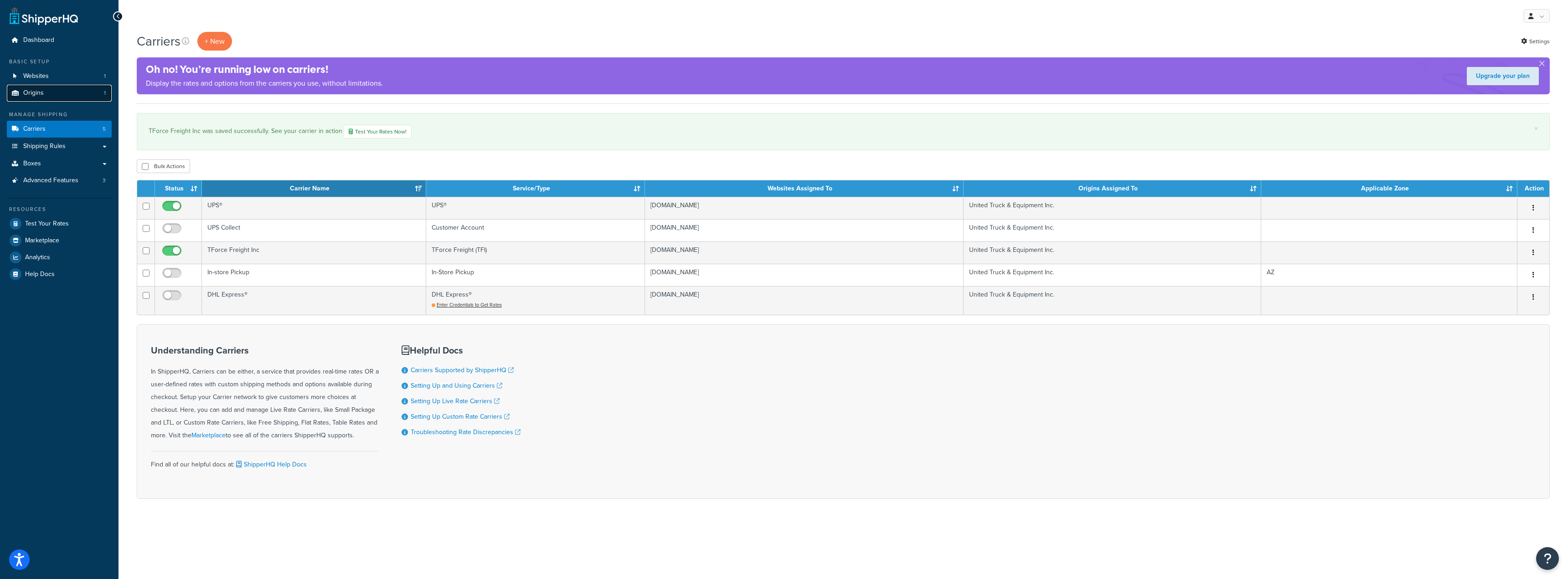
click at [54, 95] on link "Origins 1" at bounding box center [59, 93] width 105 height 17
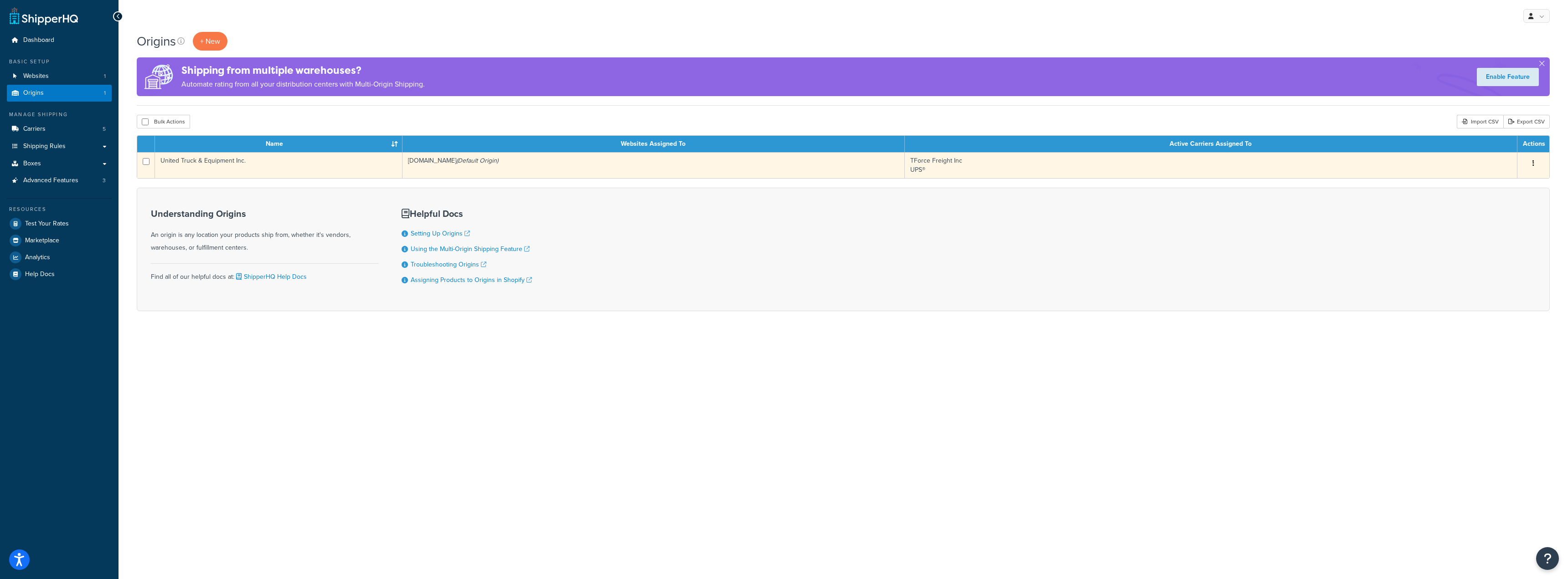
click at [178, 161] on td "United Truck & Equipment Inc." at bounding box center [279, 165] width 248 height 26
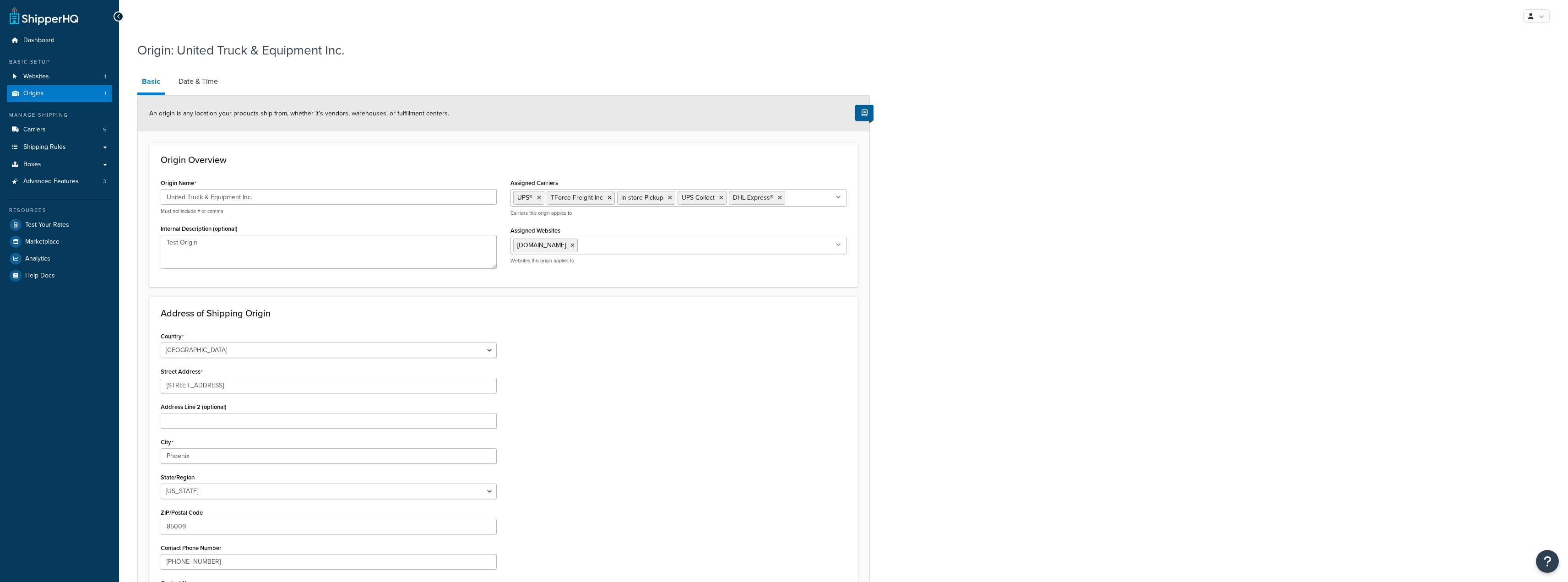
select select "3"
click at [208, 83] on link "Date & Time" at bounding box center [198, 81] width 48 height 22
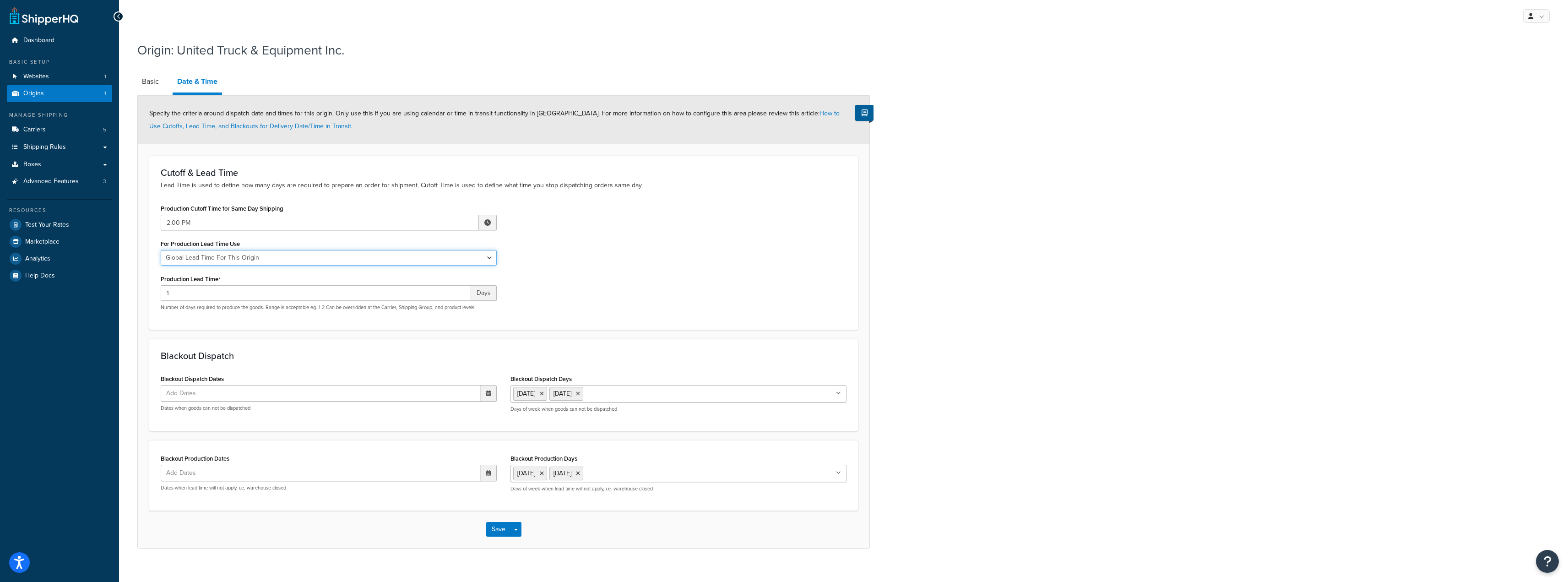
click at [257, 263] on select "Global Lead Time For This Origin Lead Time For Per Shipping Method Type" at bounding box center [329, 257] width 336 height 15
click at [161, 251] on select "Global Lead Time For This Origin Lead Time For Per Shipping Method Type" at bounding box center [329, 257] width 336 height 15
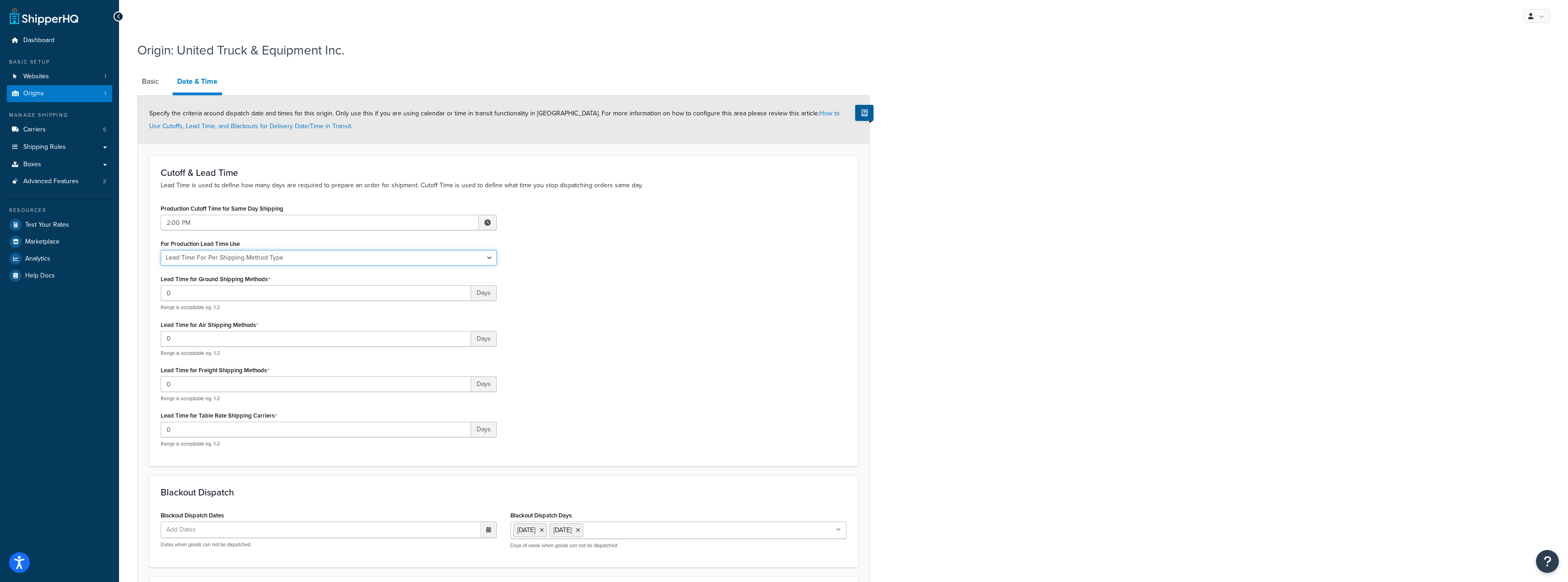
click at [300, 253] on select "Global Lead Time For This Origin Lead Time For Per Shipping Method Type" at bounding box center [329, 257] width 336 height 15
select select "ORIGIN_GLOBAL"
click at [161, 251] on select "Global Lead Time For This Origin Lead Time For Per Shipping Method Type" at bounding box center [329, 257] width 336 height 15
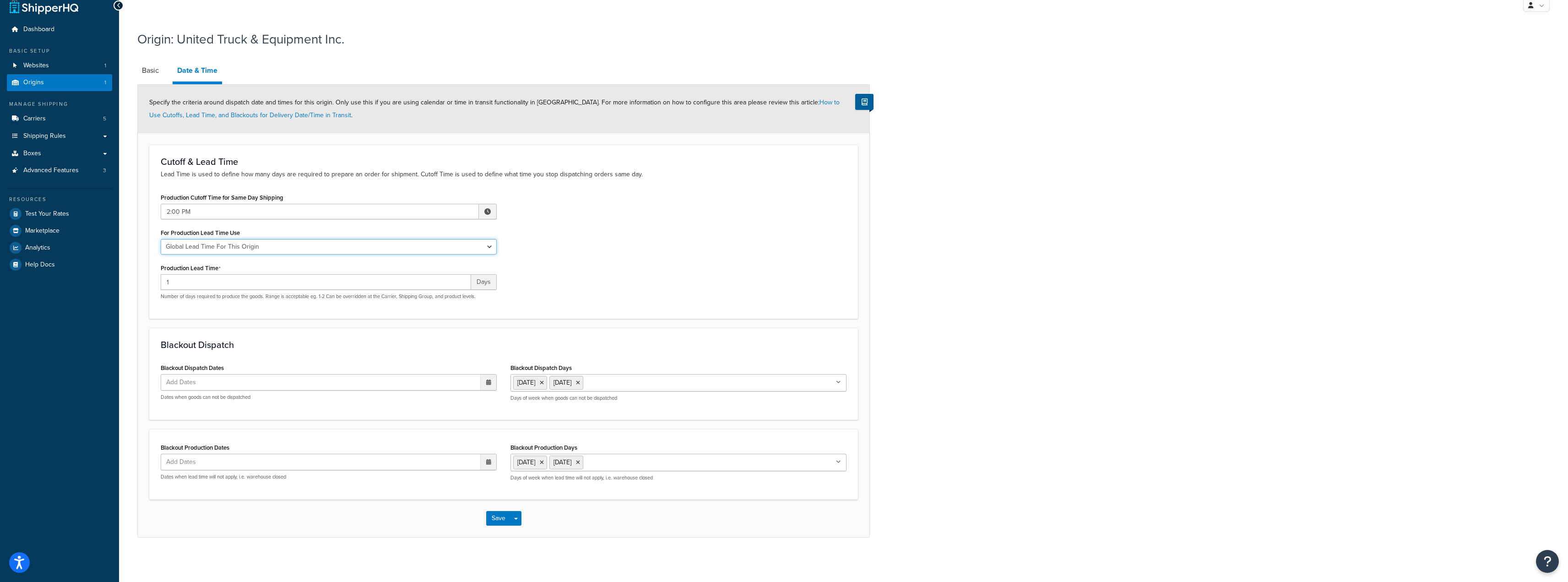
scroll to position [13, 0]
click at [498, 519] on button "Save" at bounding box center [498, 517] width 24 height 15
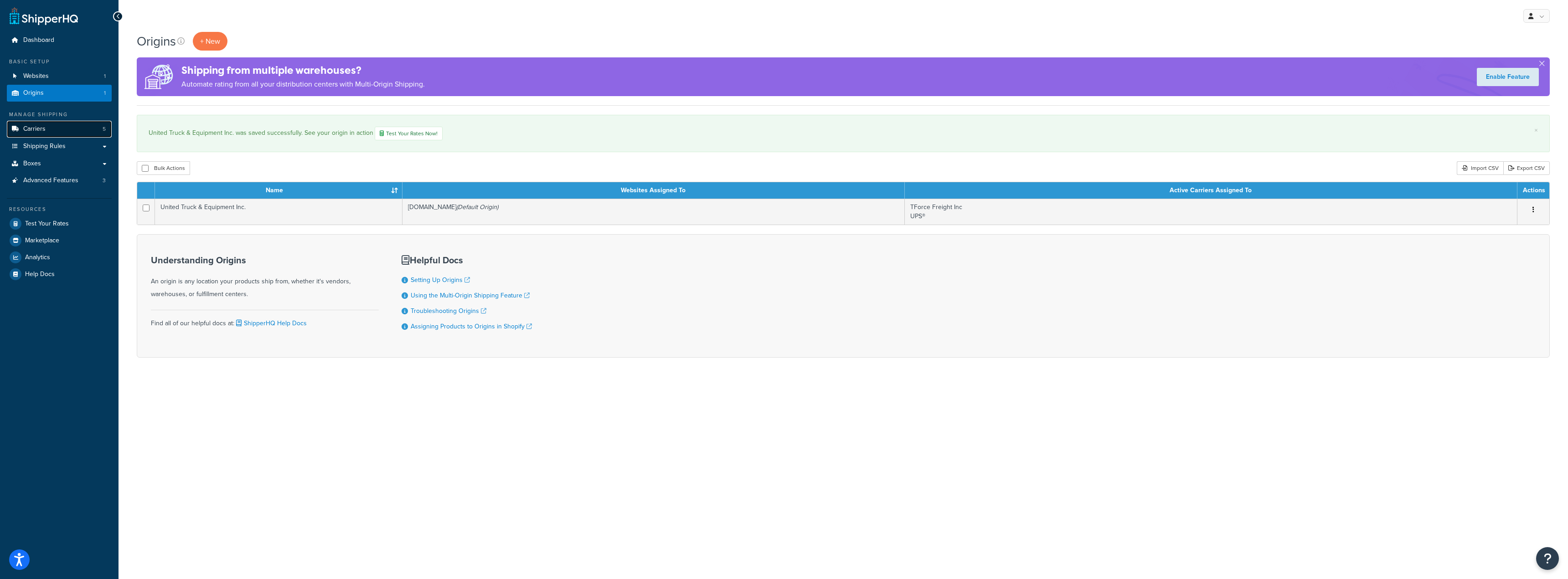
click at [41, 130] on span "Carriers" at bounding box center [34, 129] width 23 height 8
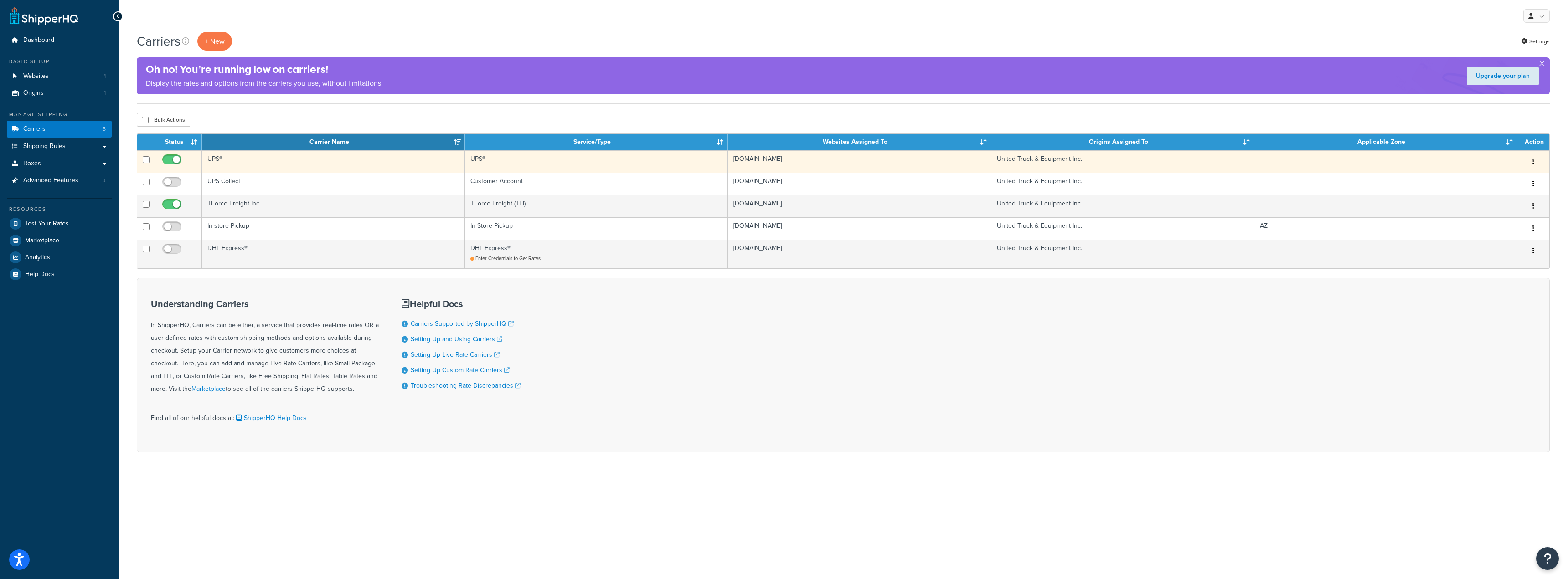
click at [221, 159] on td "UPS®" at bounding box center [334, 161] width 263 height 23
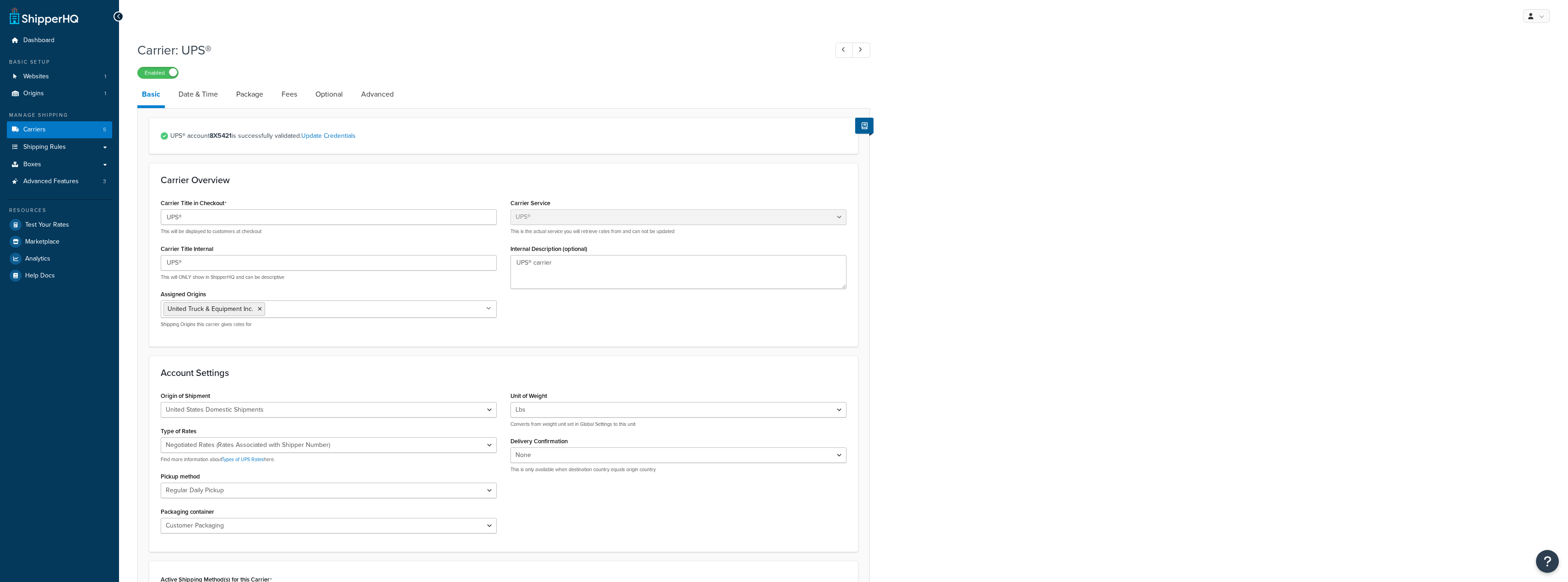
select select "ups"
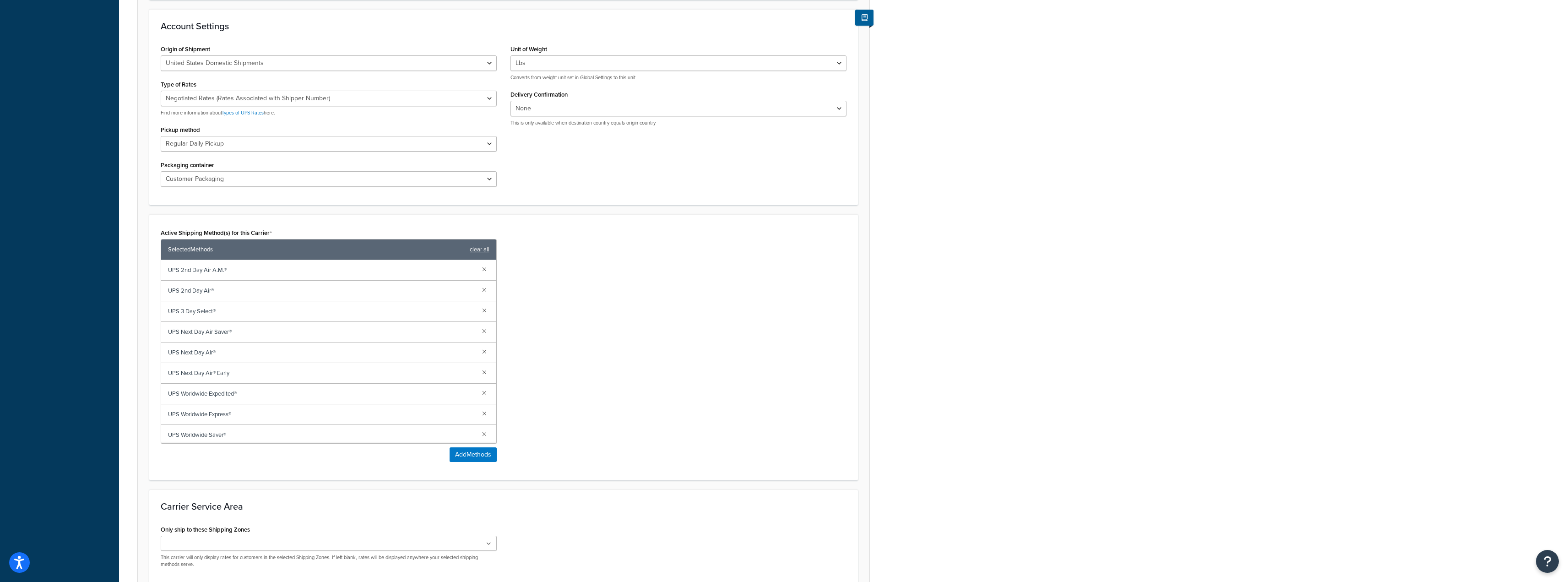
scroll to position [70, 0]
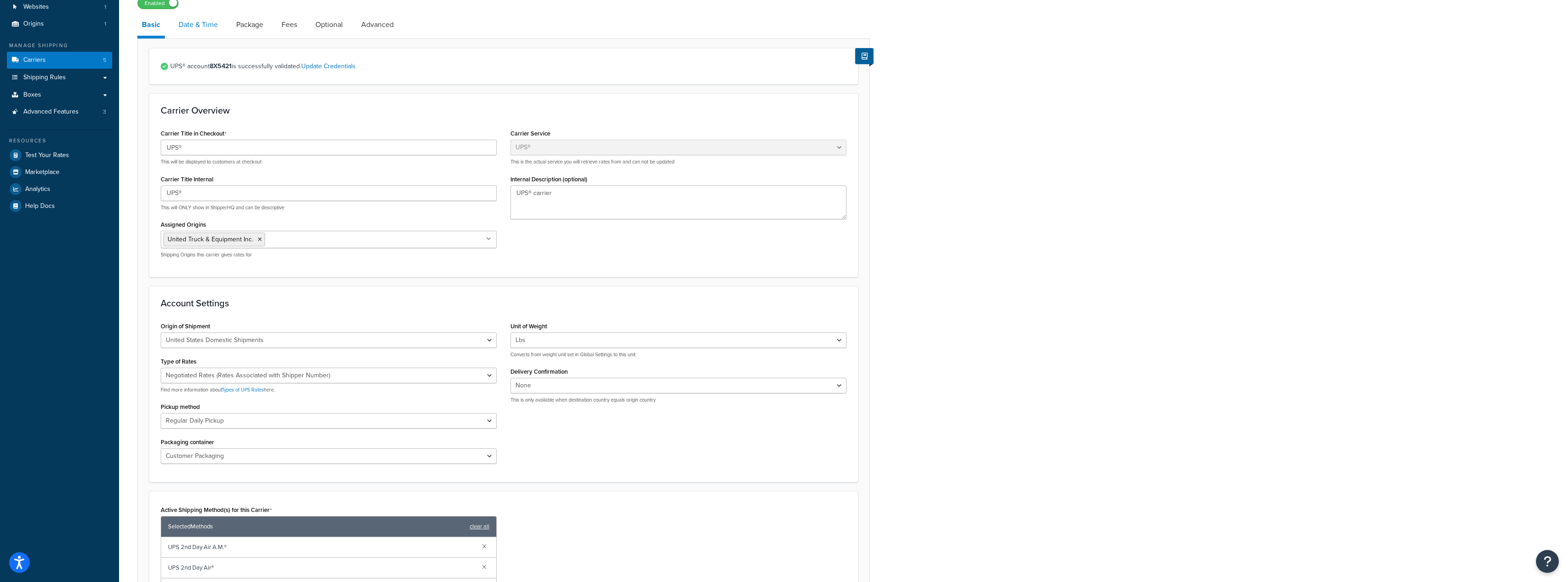
click at [191, 21] on link "Date & Time" at bounding box center [198, 24] width 48 height 22
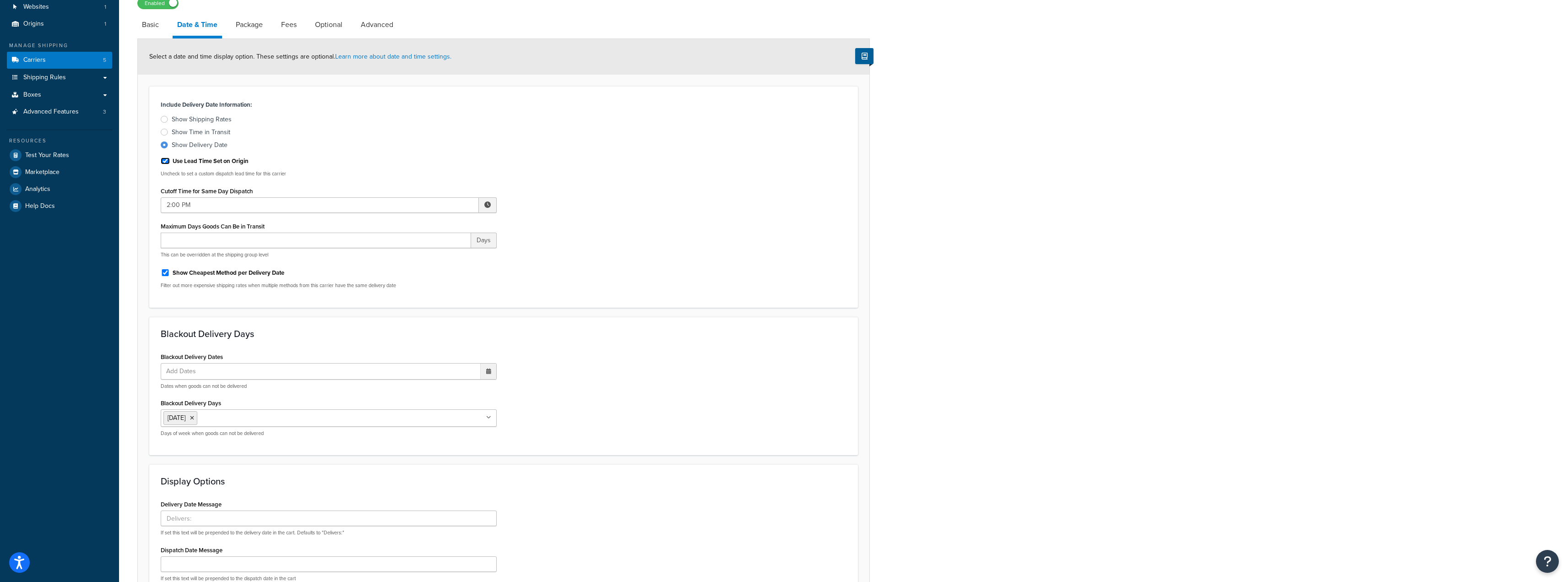
click at [161, 164] on input "Use Lead Time Set on Origin" at bounding box center [165, 161] width 9 height 7
checkbox input "false"
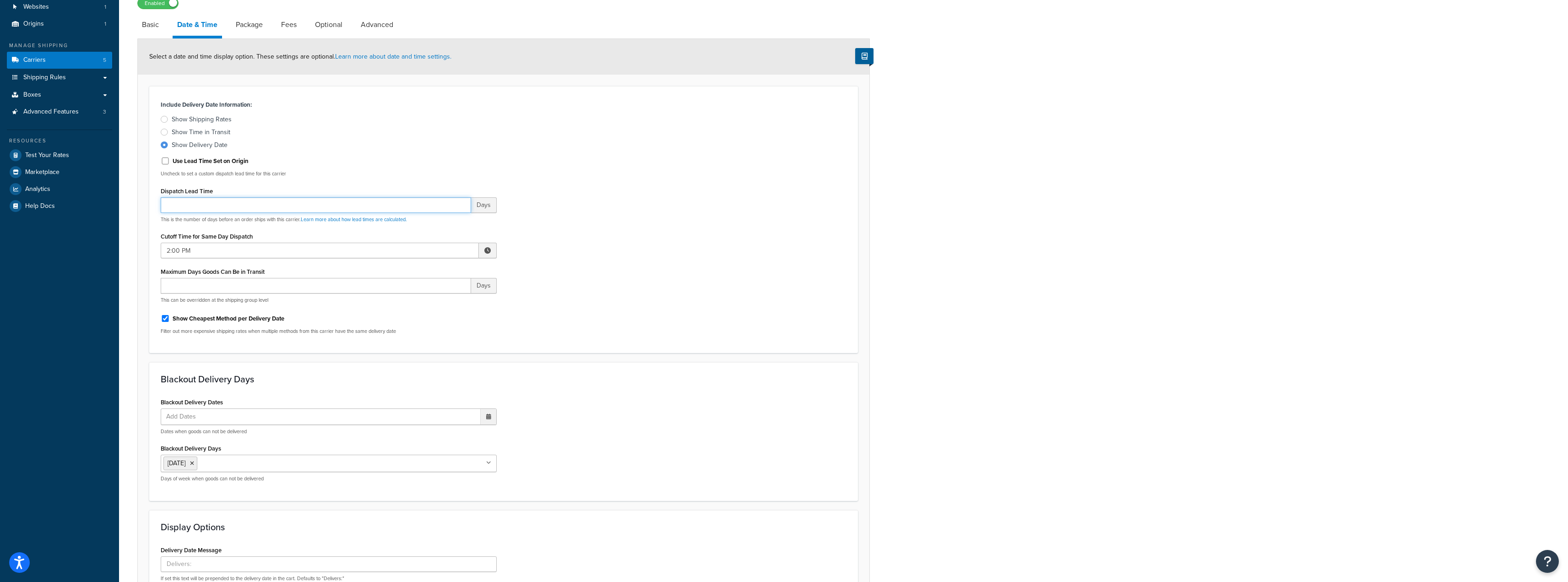
click at [210, 209] on input "Dispatch Lead Time" at bounding box center [316, 205] width 311 height 15
type input "0"
click at [630, 234] on div "Include Delivery Date Information: Show Shipping Rates Show Time in Transit Sho…" at bounding box center [504, 219] width 699 height 243
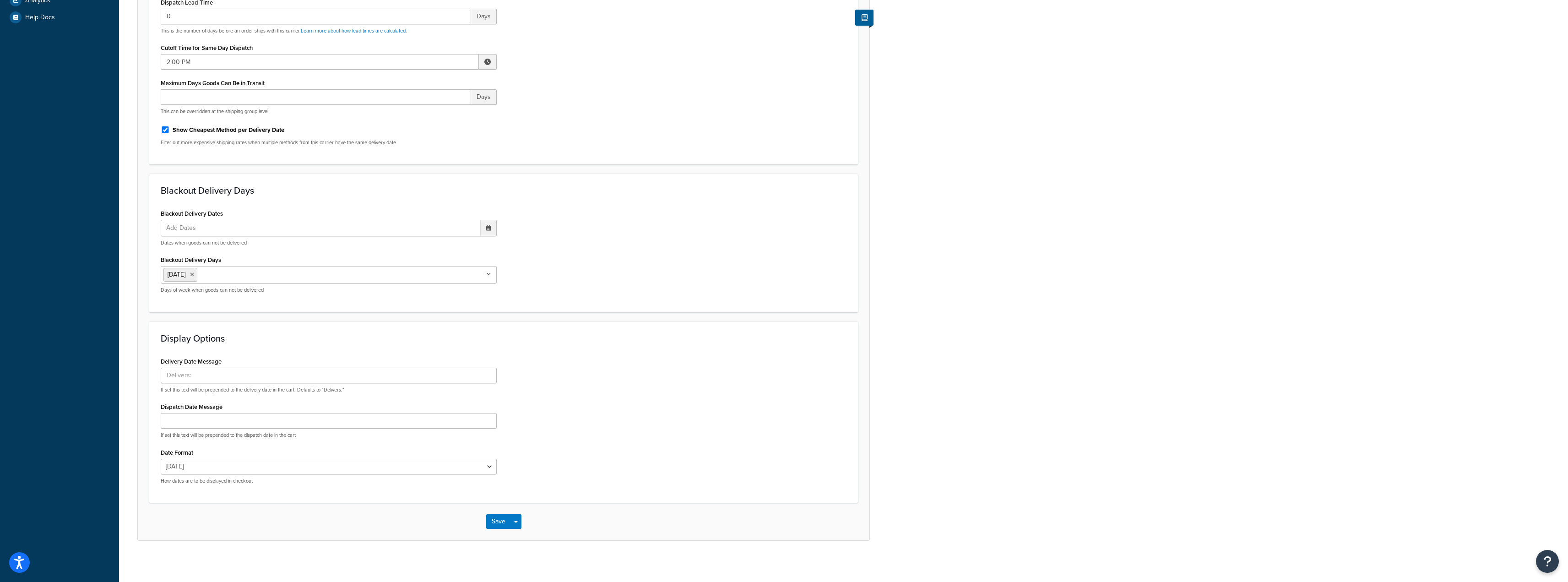
scroll to position [264, 0]
click at [367, 225] on ul "Add Dates" at bounding box center [329, 223] width 336 height 17
click at [411, 338] on td "1" at bounding box center [407, 337] width 15 height 13
click at [601, 273] on div "Blackout Delivery Dates 1 Sep 2025 ‹ September 2025 › Su Mo Tu We Th Fr Sa 31 1…" at bounding box center [504, 248] width 699 height 95
click at [289, 224] on ul "1 Sep 2025" at bounding box center [329, 223] width 336 height 17
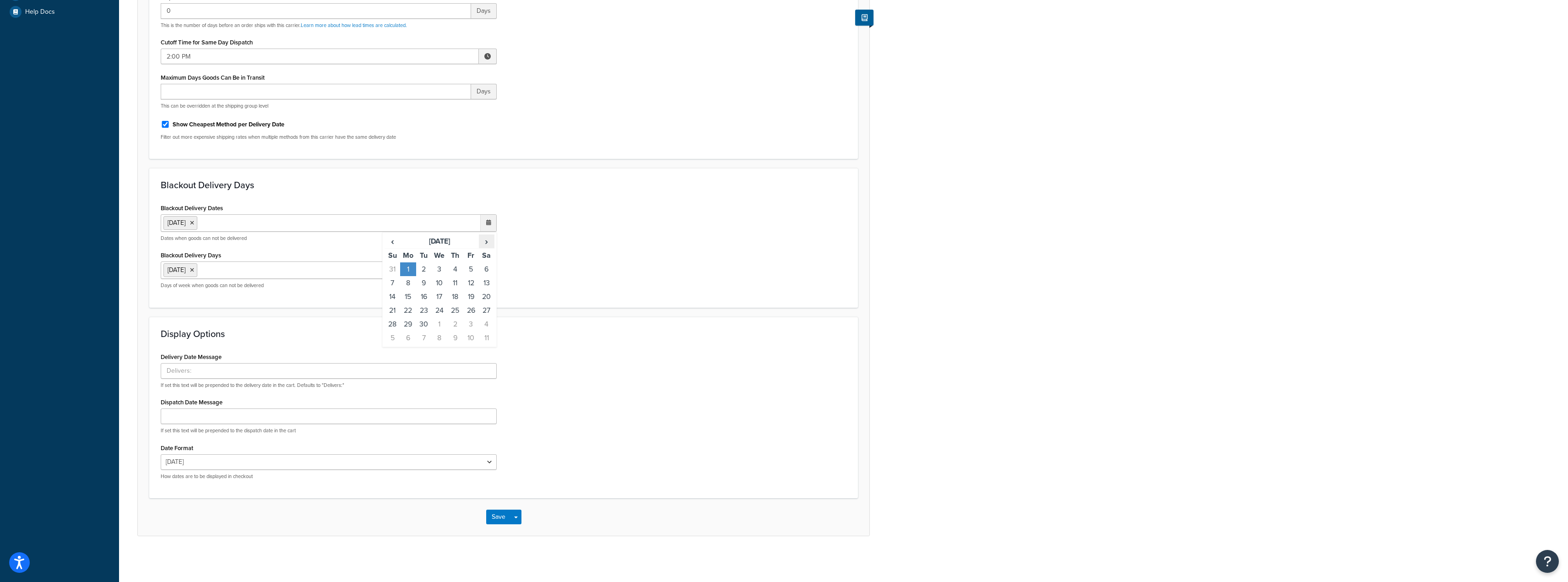
click at [491, 243] on span "›" at bounding box center [487, 241] width 15 height 13
click at [410, 312] on td "17" at bounding box center [407, 310] width 15 height 13
click at [457, 323] on td "27" at bounding box center [455, 324] width 15 height 13
click at [230, 225] on icon at bounding box center [228, 223] width 4 height 6
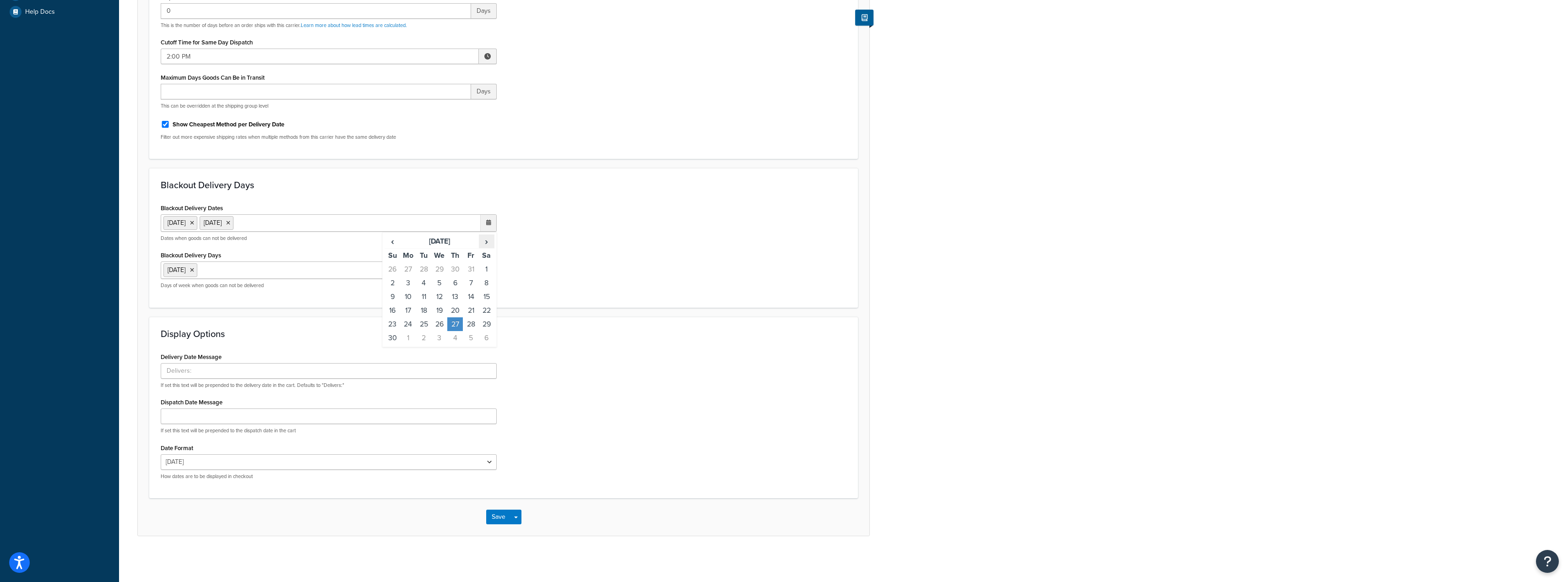
click at [485, 245] on span "›" at bounding box center [487, 241] width 15 height 13
click at [442, 311] on td "24" at bounding box center [439, 310] width 15 height 13
click at [455, 309] on td "25" at bounding box center [455, 310] width 15 height 13
click at [568, 264] on div "Blackout Delivery Dates 1 Sep 2025 27 Nov 2025 24 Dec 2025 25 Dec 2025 ‹ Decemb…" at bounding box center [504, 248] width 699 height 95
click at [251, 375] on input "Delivery Date Message" at bounding box center [329, 370] width 336 height 15
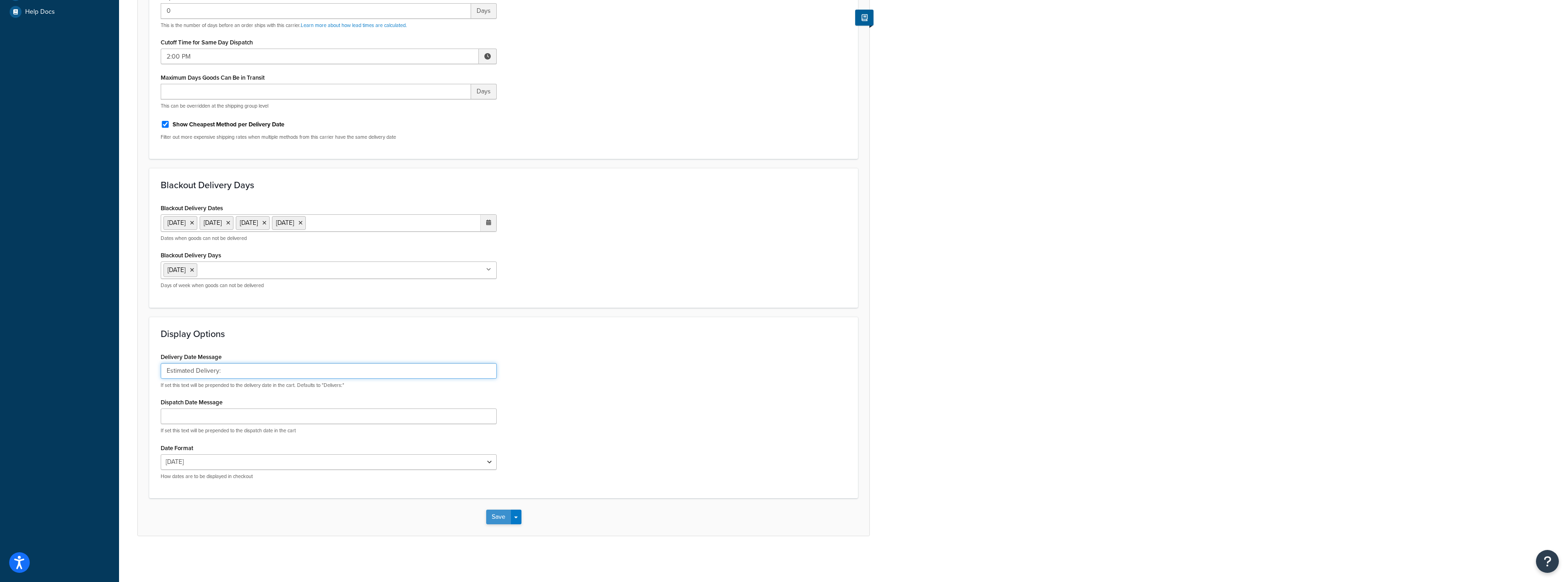
type input "Estimated Delivery:"
click at [500, 518] on button "Save" at bounding box center [498, 517] width 24 height 15
